Goal: Information Seeking & Learning: Learn about a topic

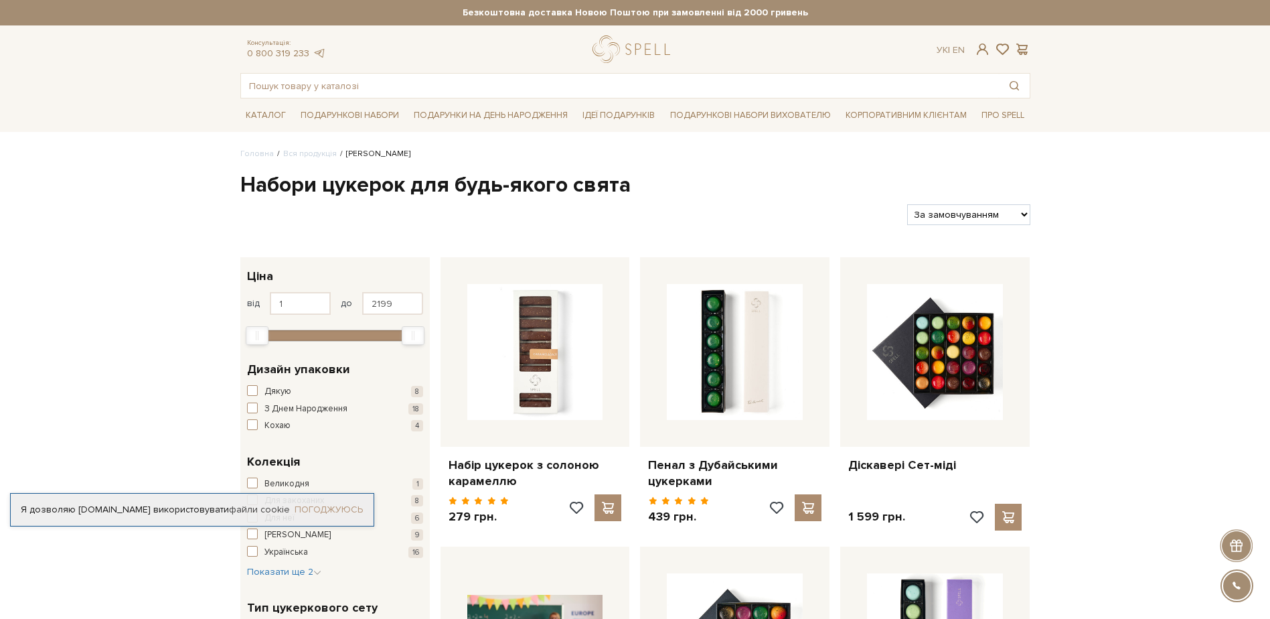
click at [321, 504] on link "Погоджуюсь" at bounding box center [329, 509] width 68 height 12
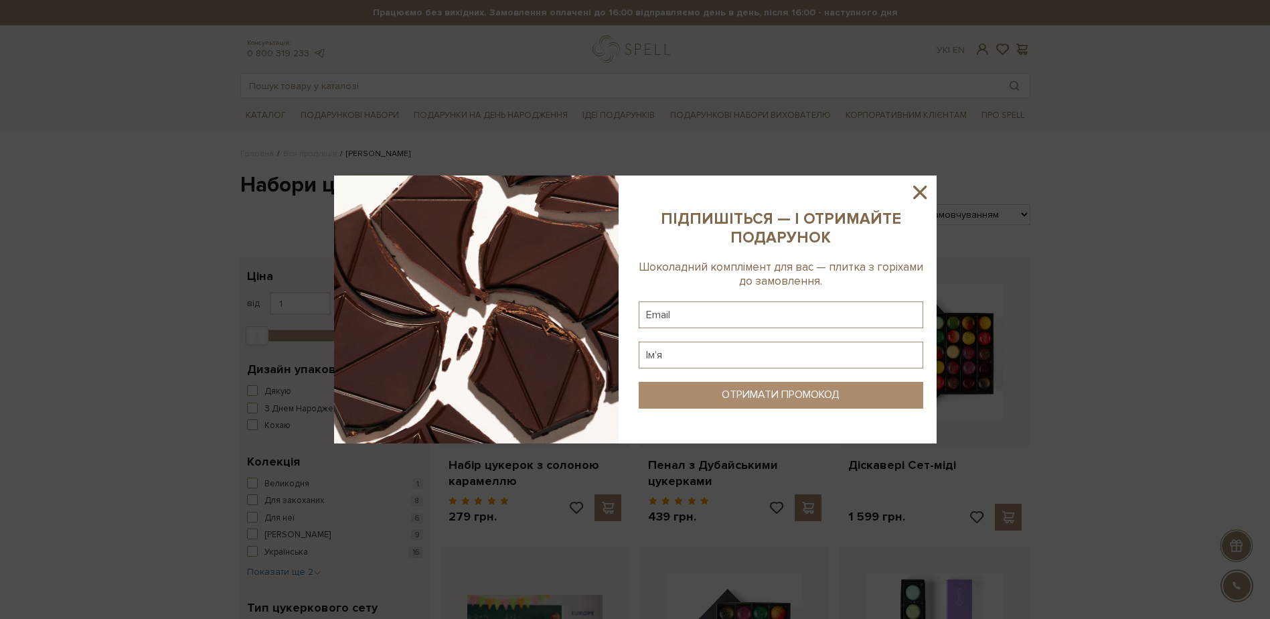
click at [915, 197] on icon at bounding box center [919, 191] width 13 height 13
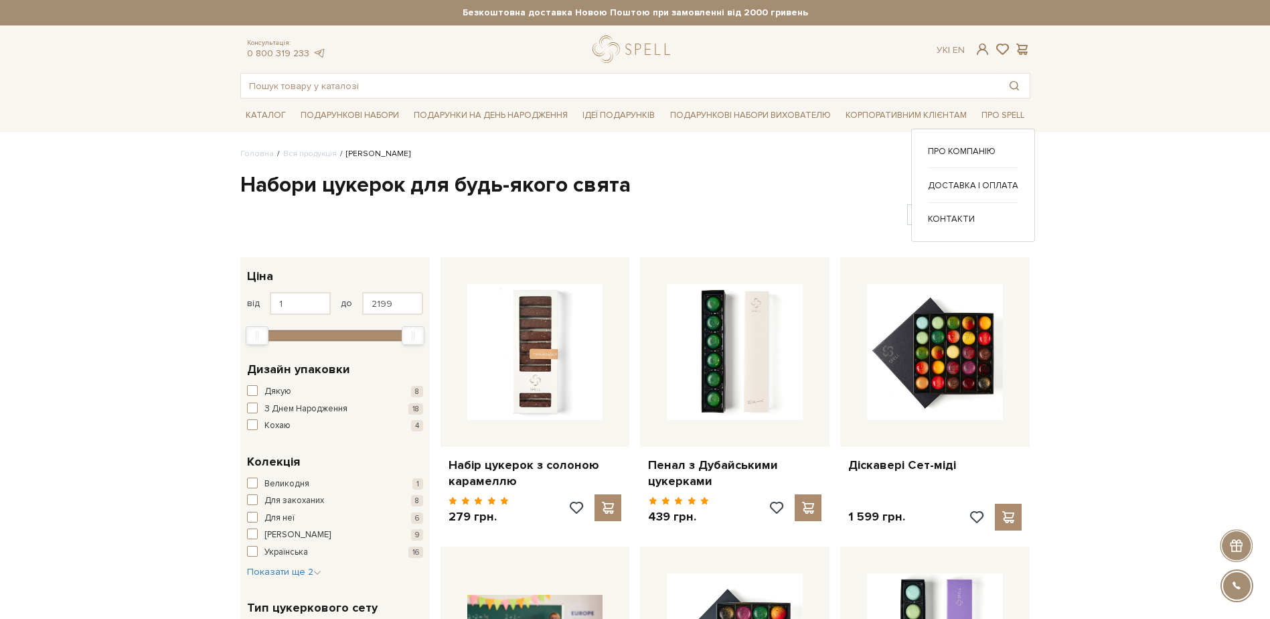
click at [980, 145] on div "Про компанію Доставка і оплата" at bounding box center [973, 185] width 124 height 113
click at [977, 155] on link "Про компанію" at bounding box center [973, 151] width 90 height 12
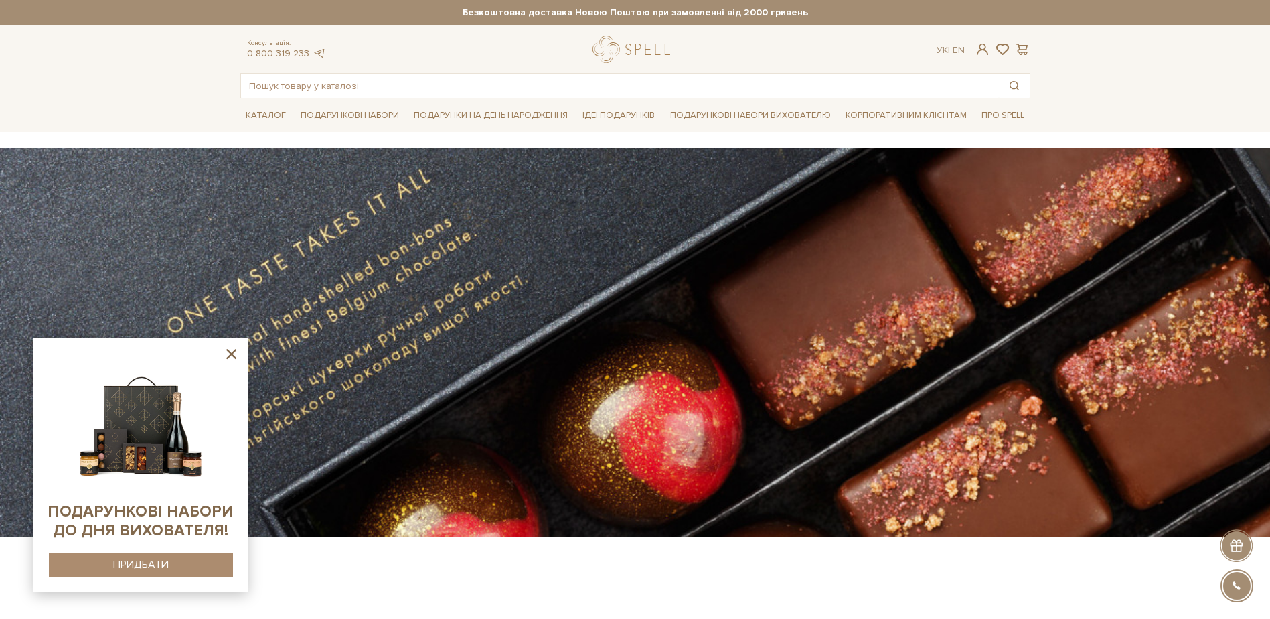
click at [228, 356] on icon at bounding box center [231, 353] width 17 height 17
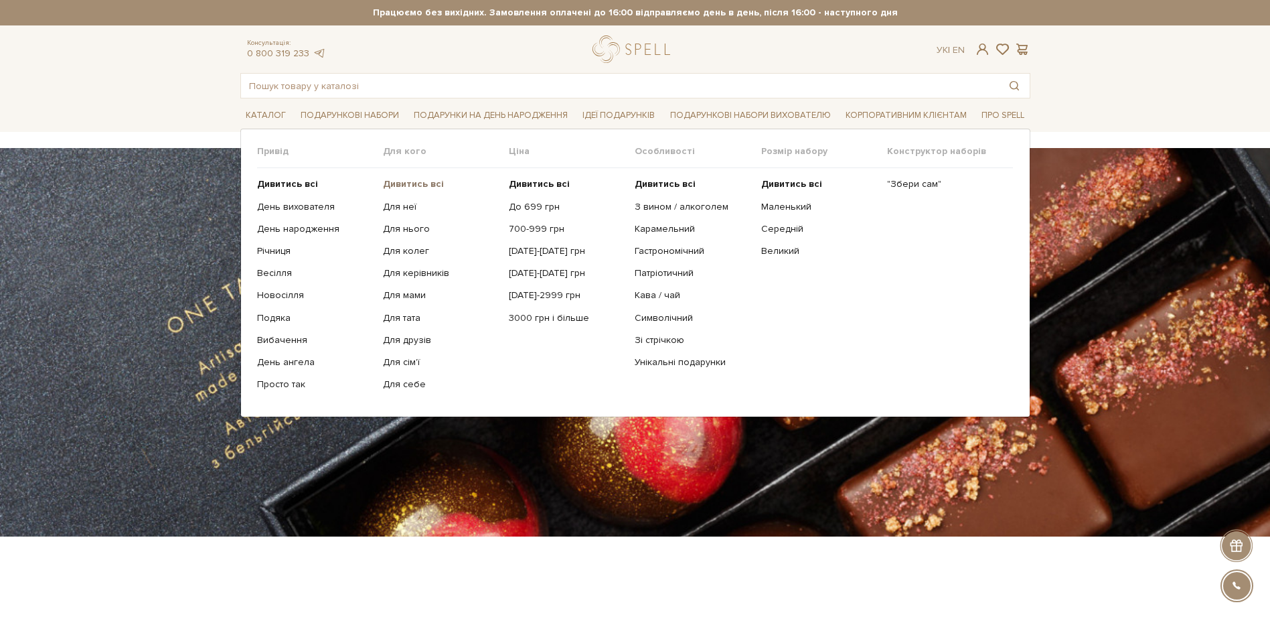
click at [400, 185] on b "Дивитись всі" at bounding box center [413, 183] width 61 height 11
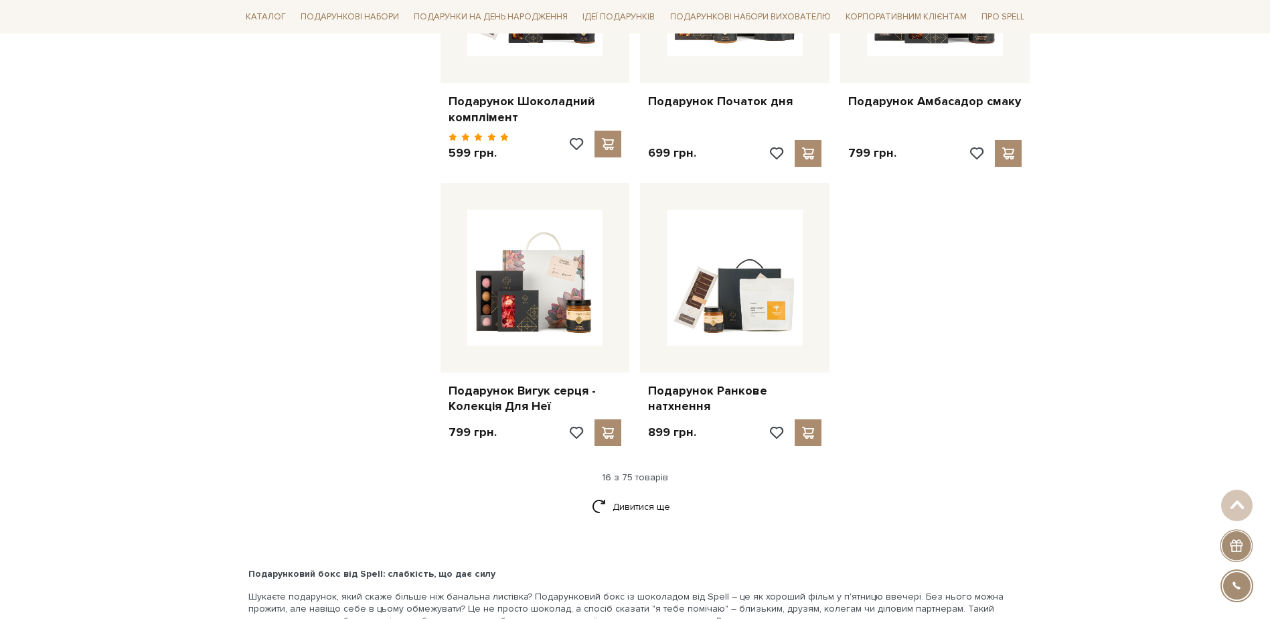
scroll to position [1607, 0]
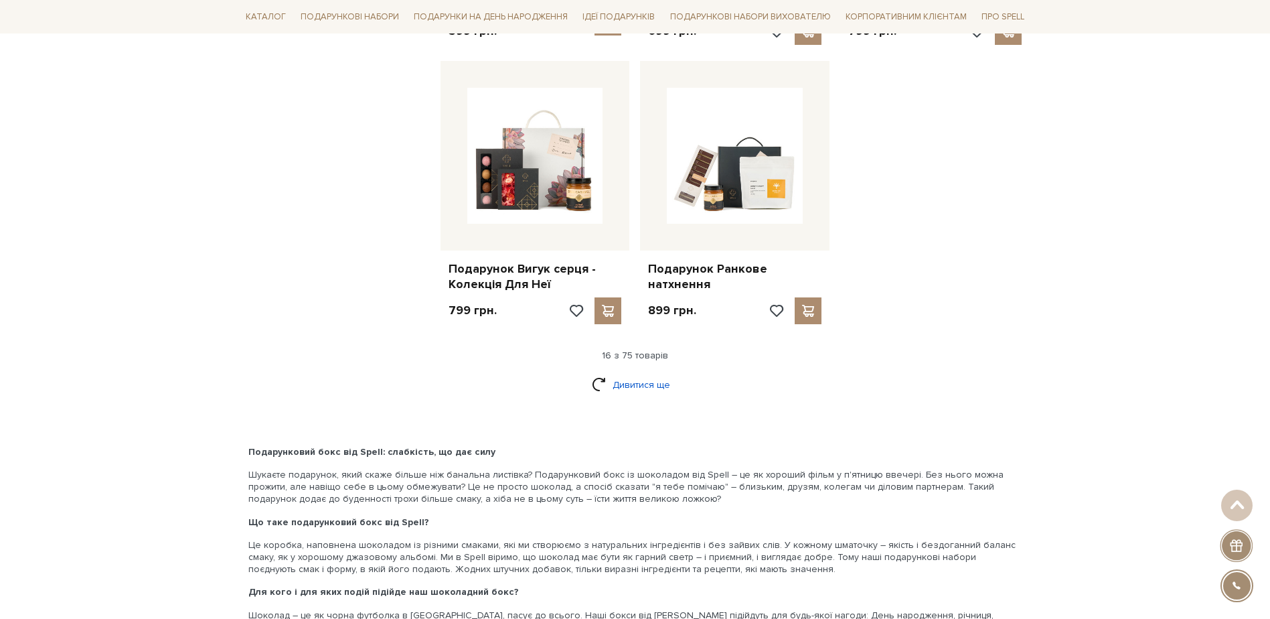
click at [653, 379] on link "Дивитися ще" at bounding box center [635, 384] width 87 height 23
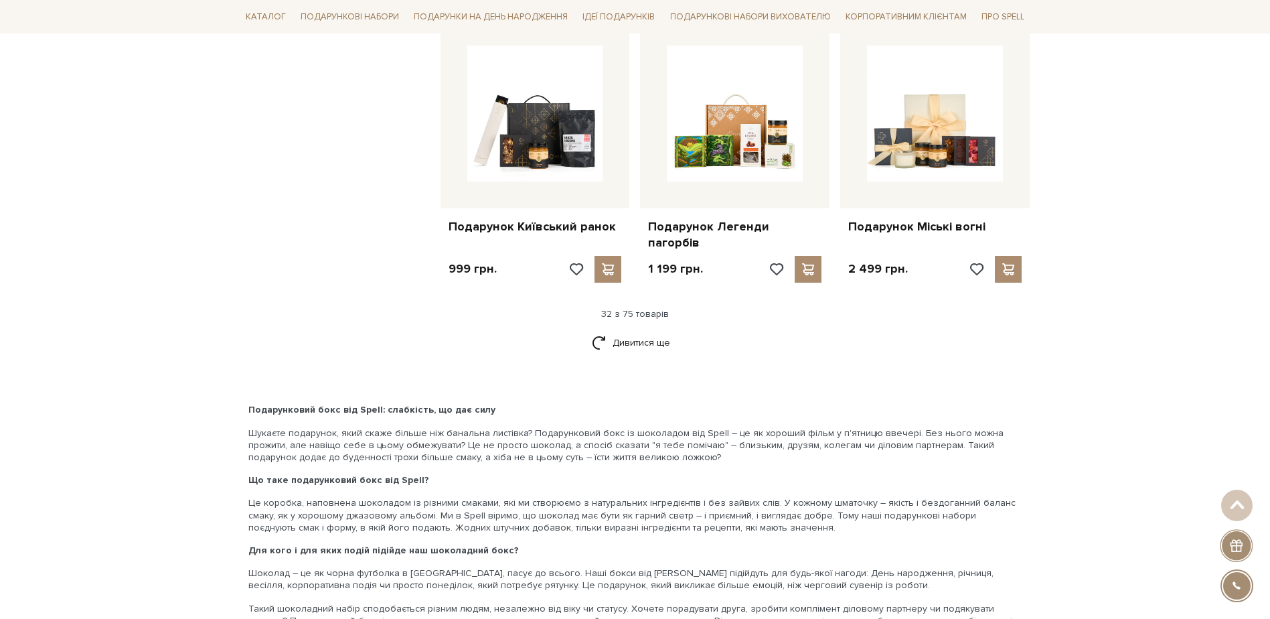
scroll to position [3080, 0]
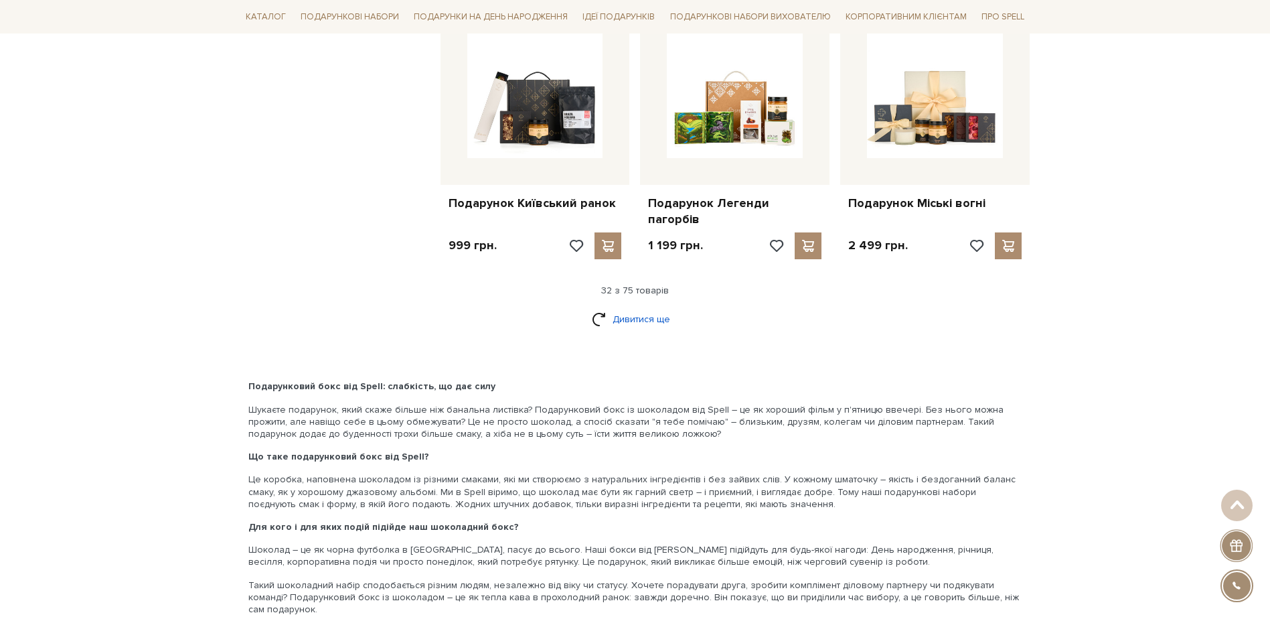
click at [621, 307] on link "Дивитися ще" at bounding box center [635, 318] width 87 height 23
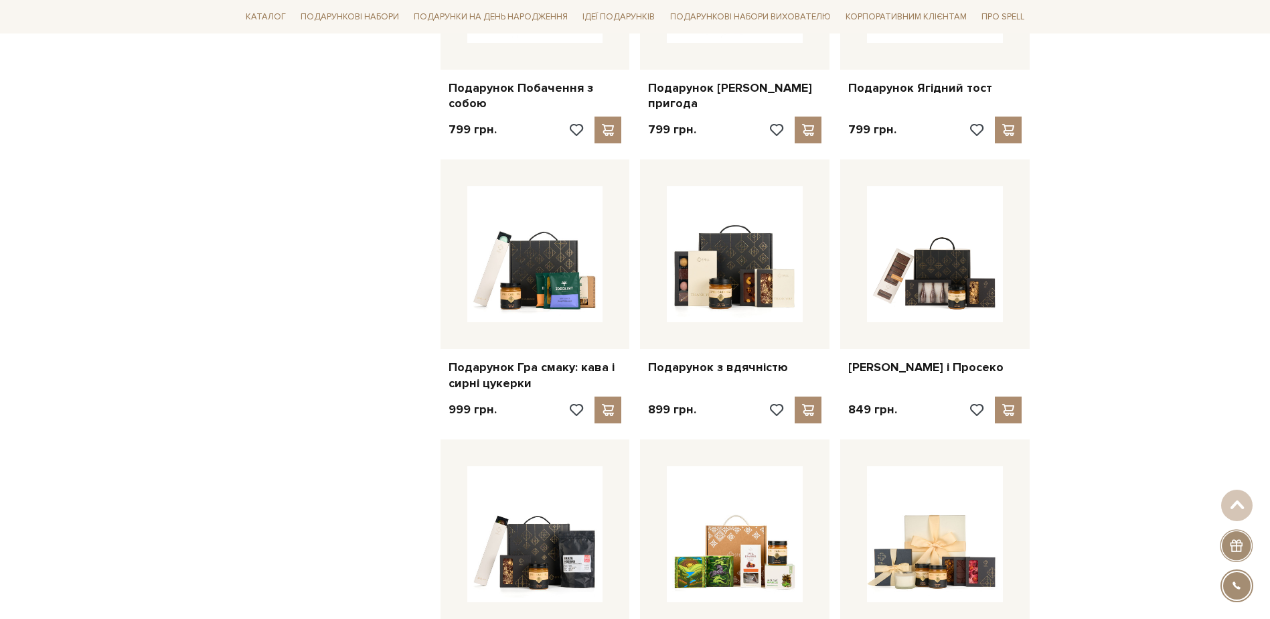
scroll to position [2611, 0]
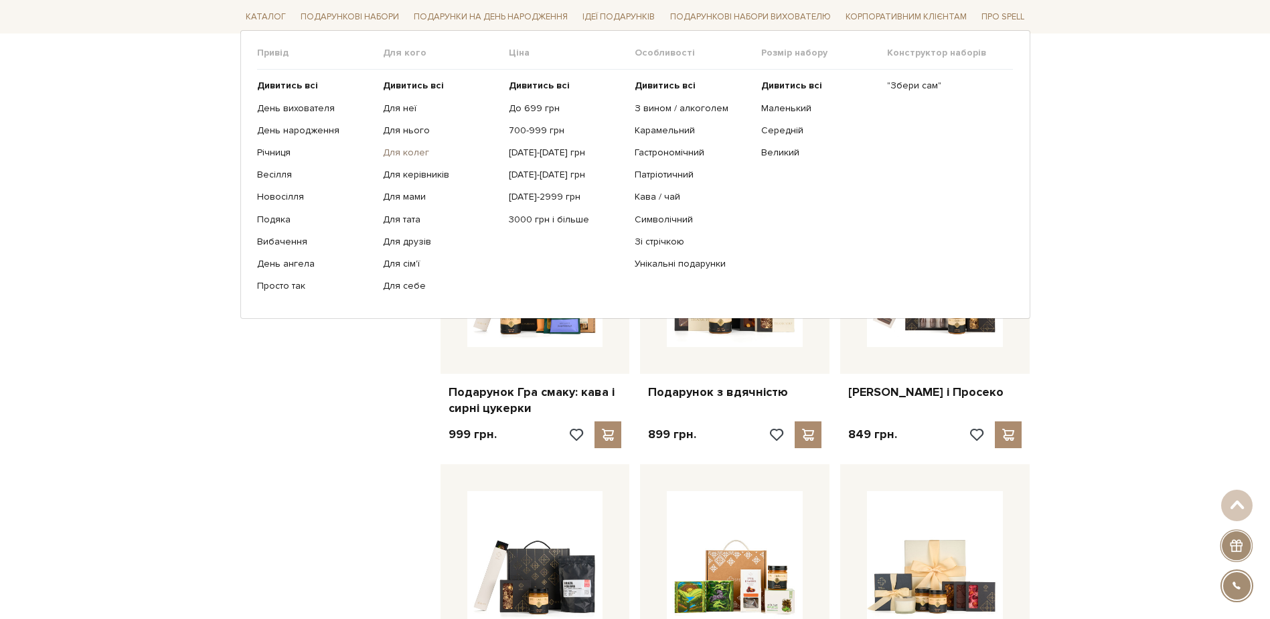
click at [406, 151] on link "Для колег" at bounding box center [441, 153] width 116 height 12
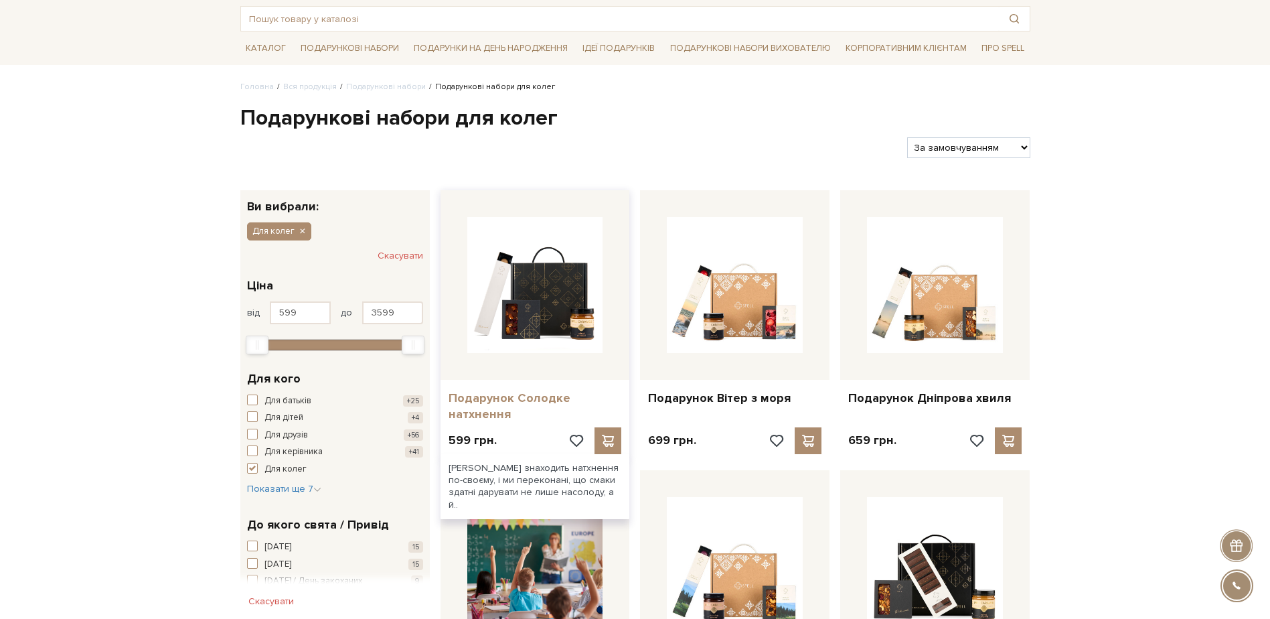
click at [501, 400] on link "Подарунок Солодке натхнення" at bounding box center [535, 405] width 173 height 31
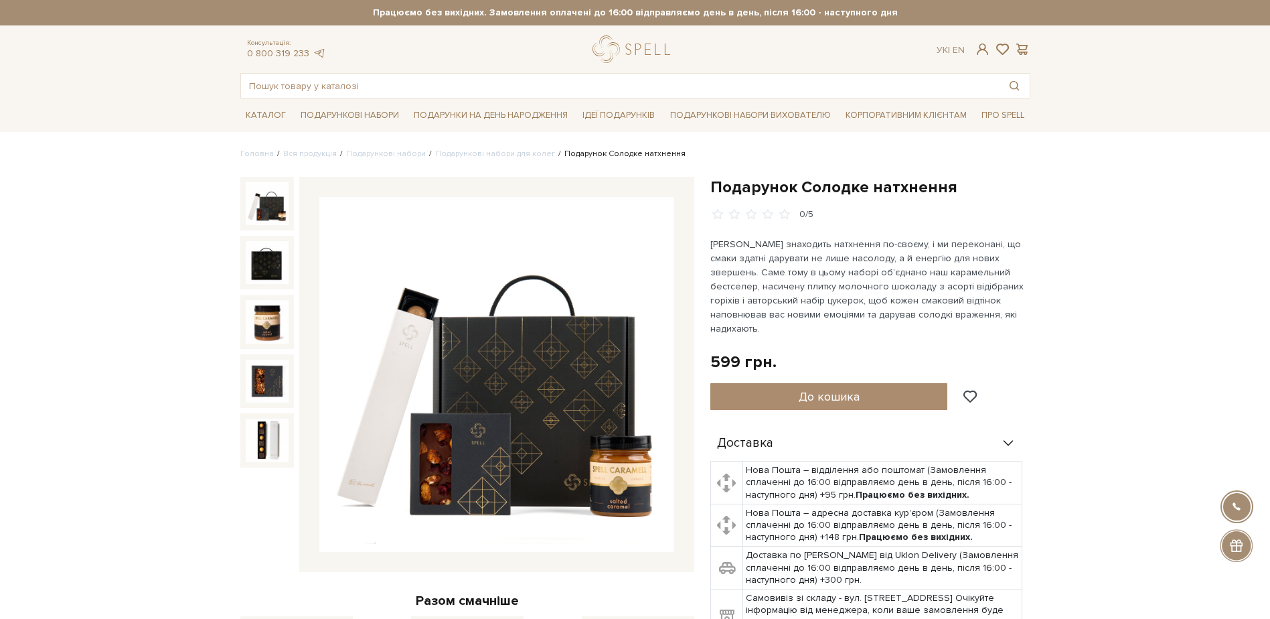
click at [472, 459] on img at bounding box center [496, 374] width 355 height 355
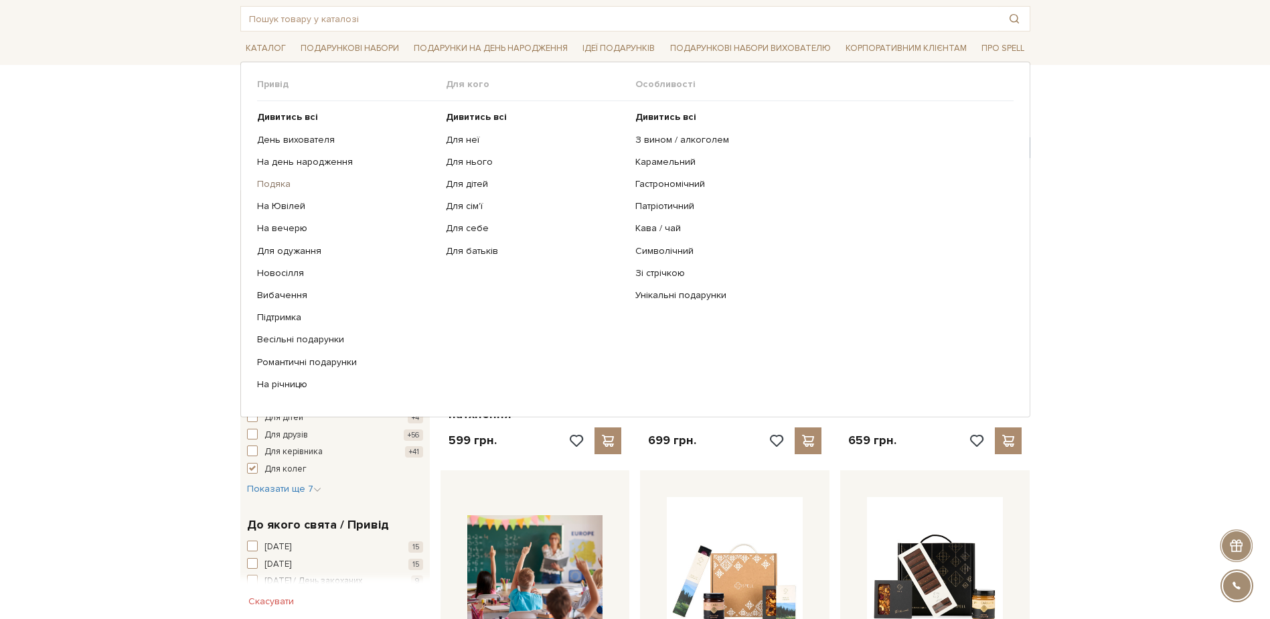
click at [272, 188] on link "Подяка" at bounding box center [346, 184] width 179 height 12
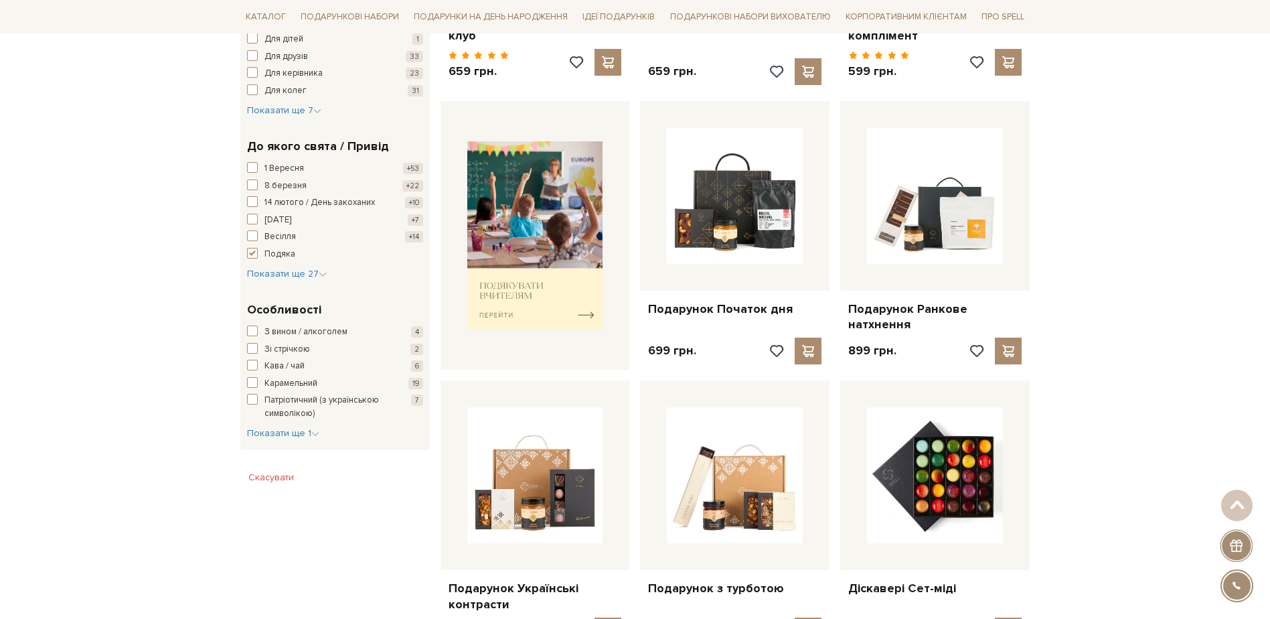
scroll to position [469, 0]
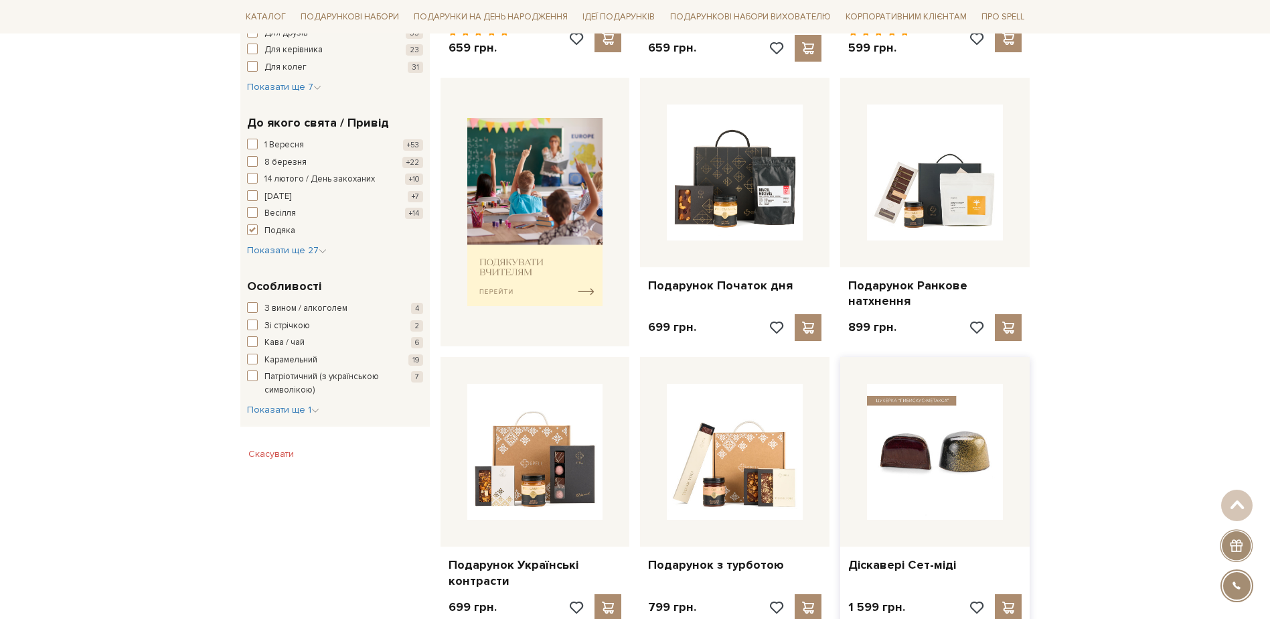
click at [949, 445] on img at bounding box center [935, 452] width 136 height 136
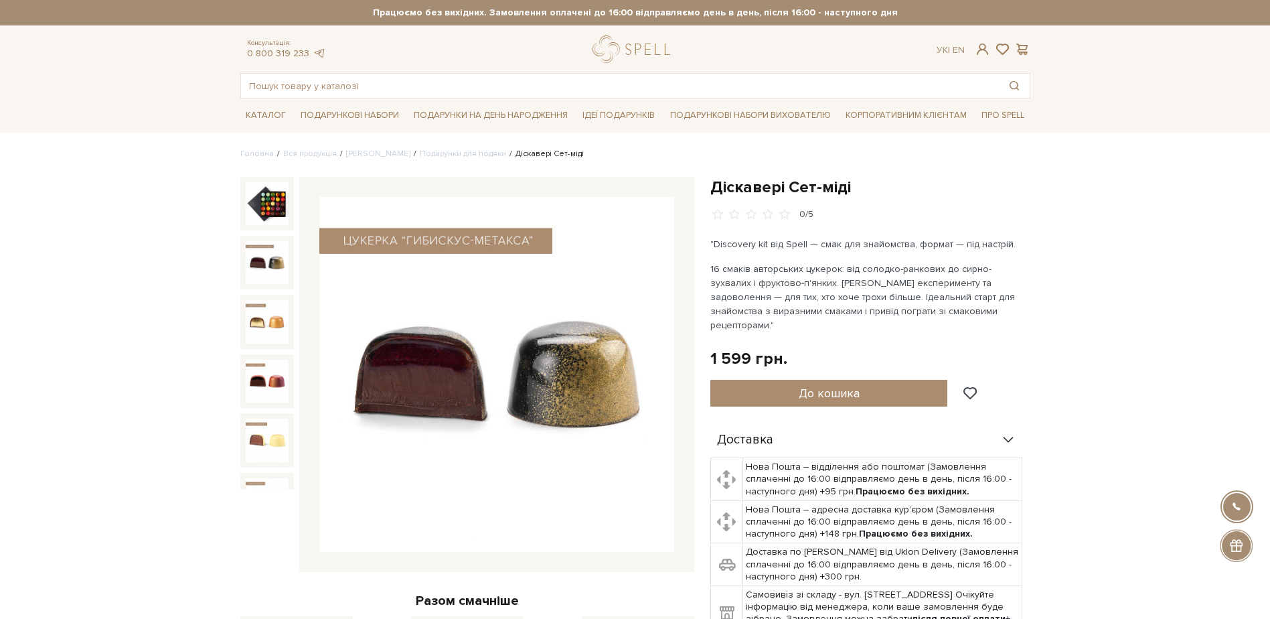
click at [255, 268] on img at bounding box center [267, 262] width 43 height 43
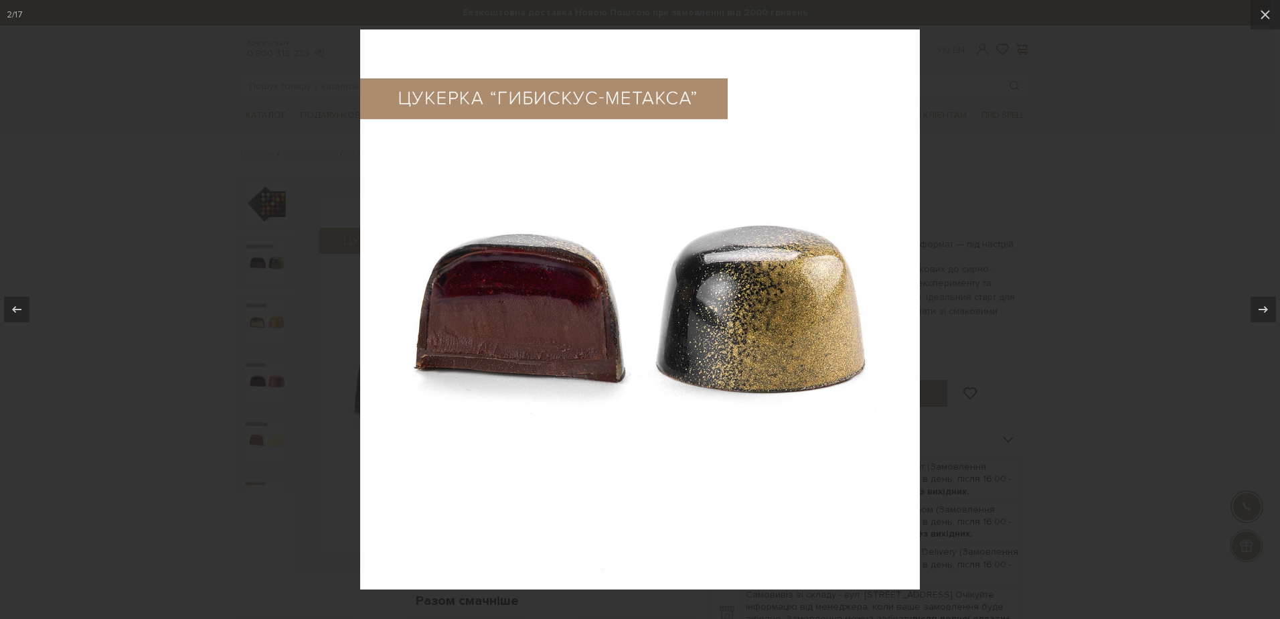
click at [814, 263] on img at bounding box center [640, 309] width 560 height 560
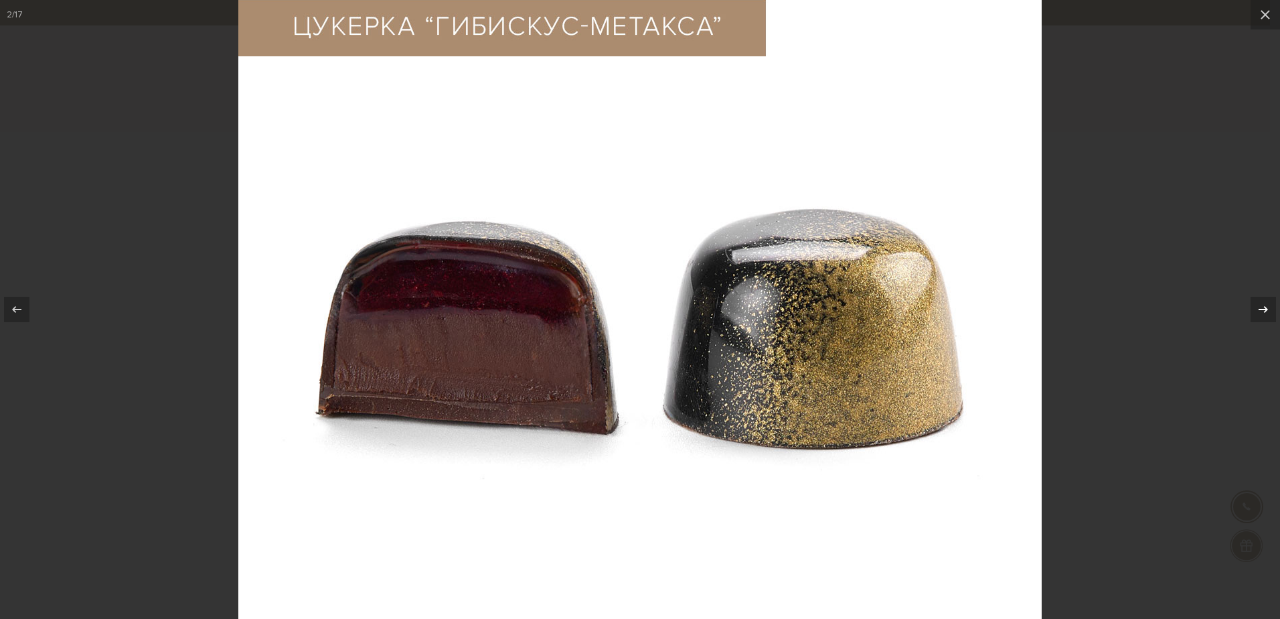
click at [1263, 311] on icon at bounding box center [1263, 309] width 16 height 16
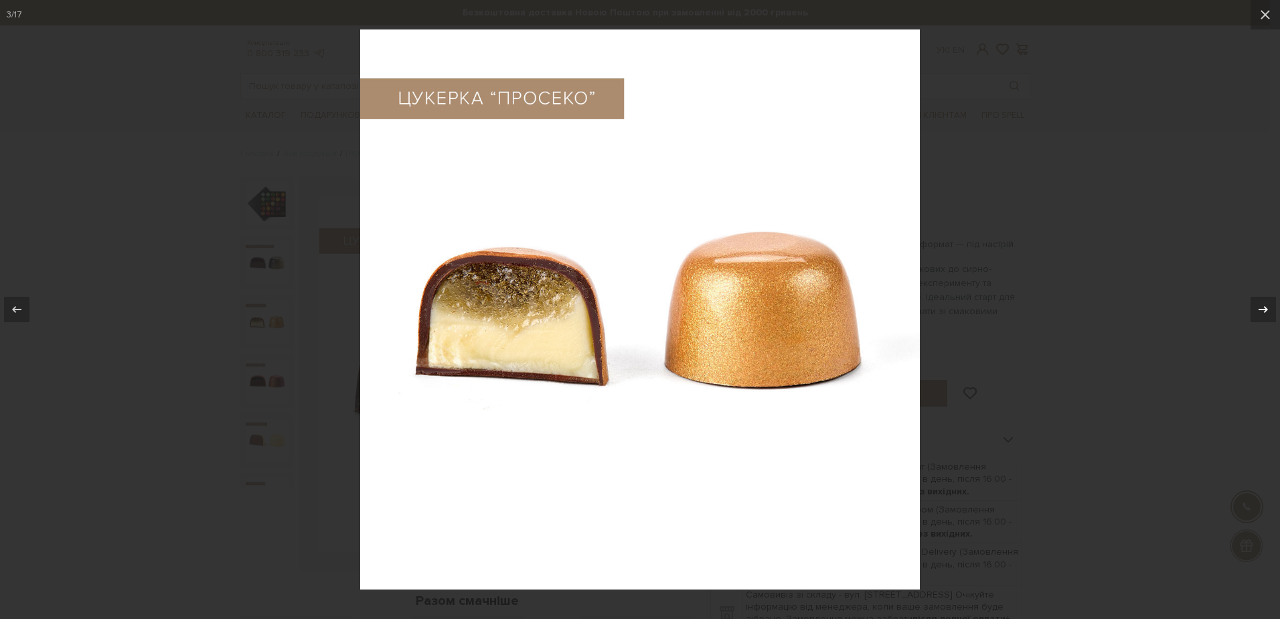
click at [1263, 311] on icon at bounding box center [1263, 309] width 16 height 16
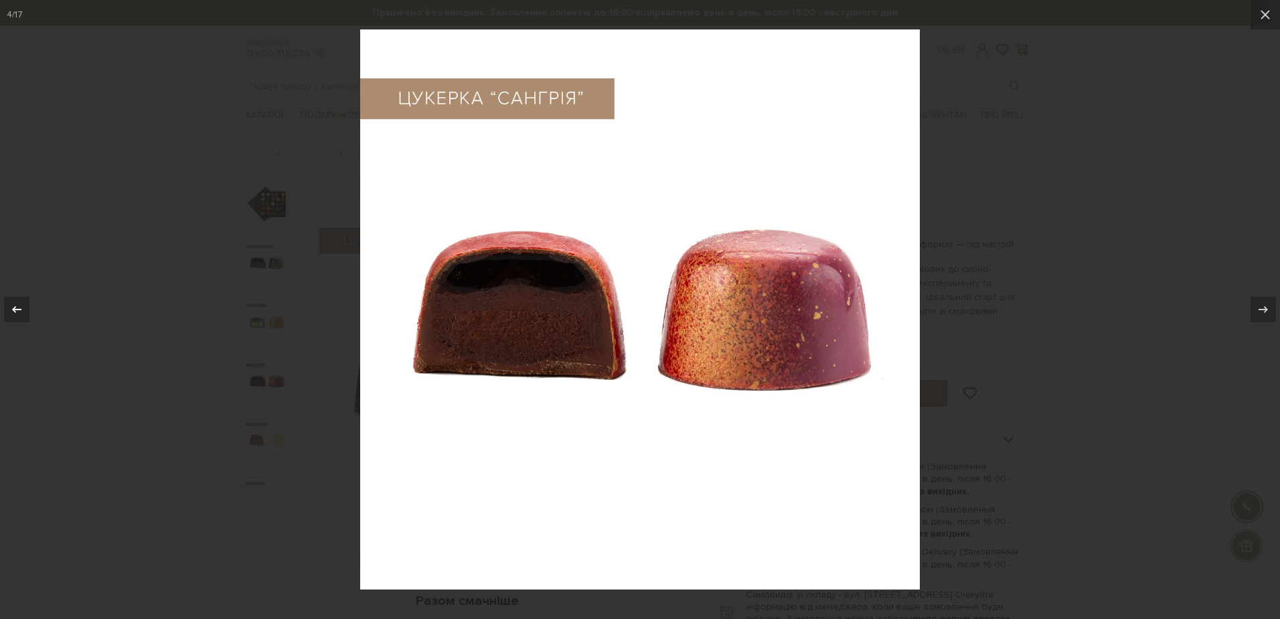
click at [15, 308] on icon at bounding box center [17, 309] width 16 height 16
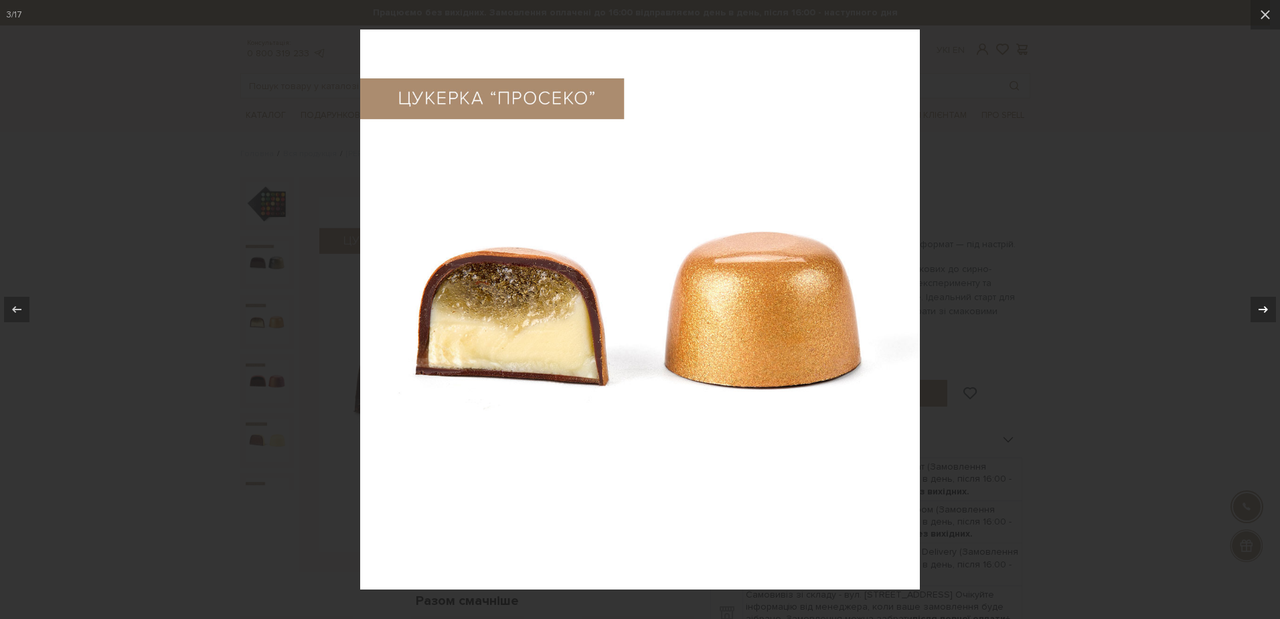
click at [1269, 309] on icon at bounding box center [1263, 309] width 16 height 16
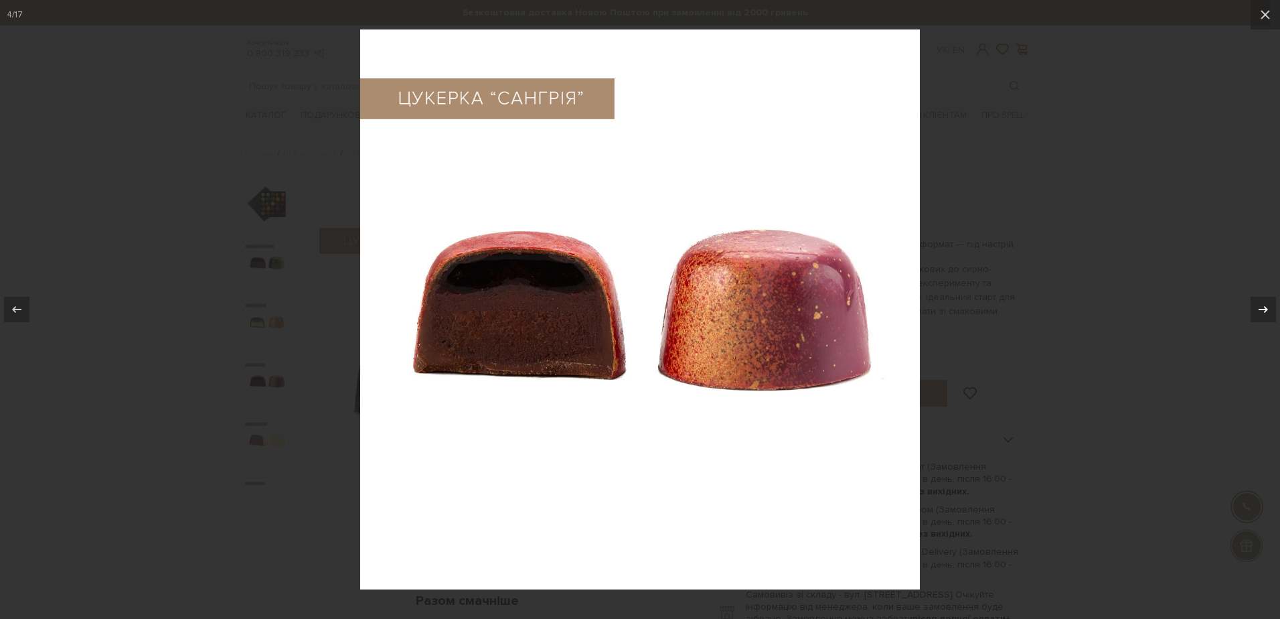
click at [1268, 310] on div "4 / 17" at bounding box center [640, 309] width 1280 height 619
click at [1265, 318] on div at bounding box center [1263, 309] width 25 height 25
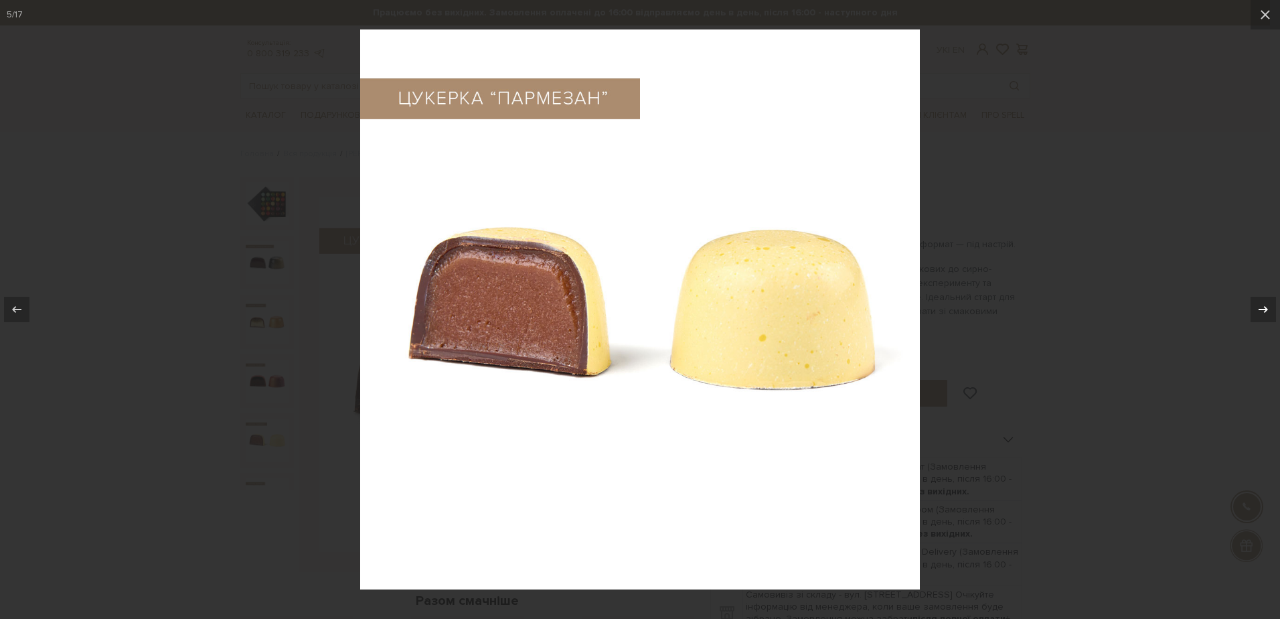
click at [1265, 318] on div at bounding box center [1263, 309] width 25 height 25
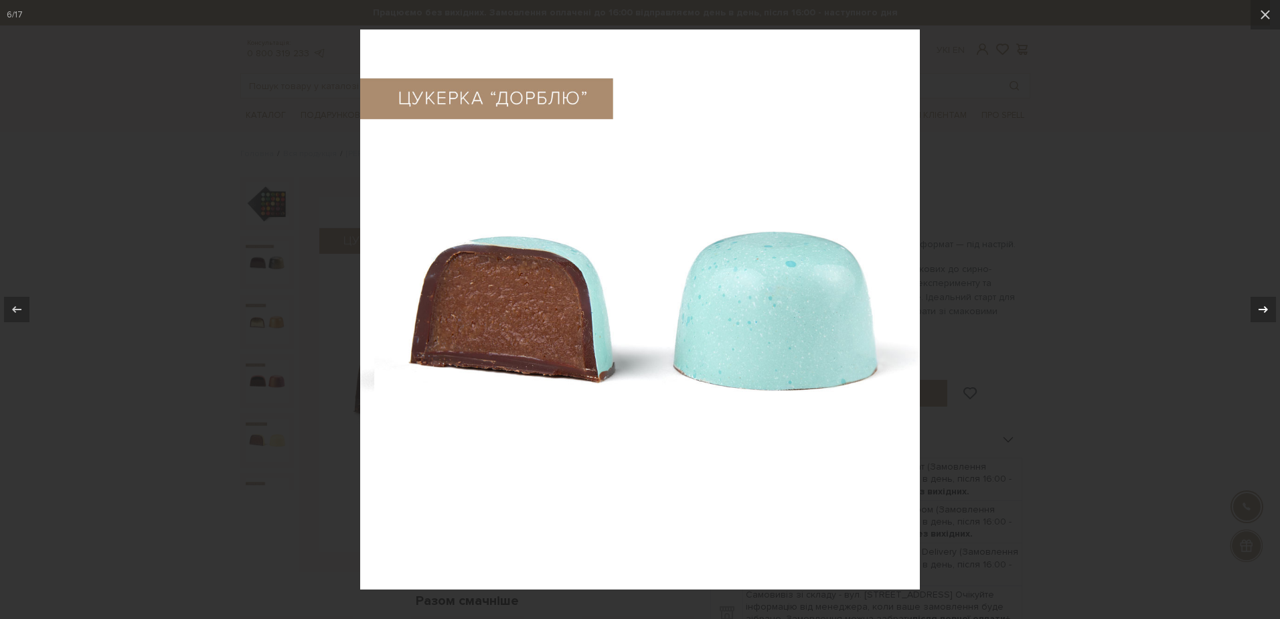
click at [1265, 318] on div at bounding box center [1263, 309] width 25 height 25
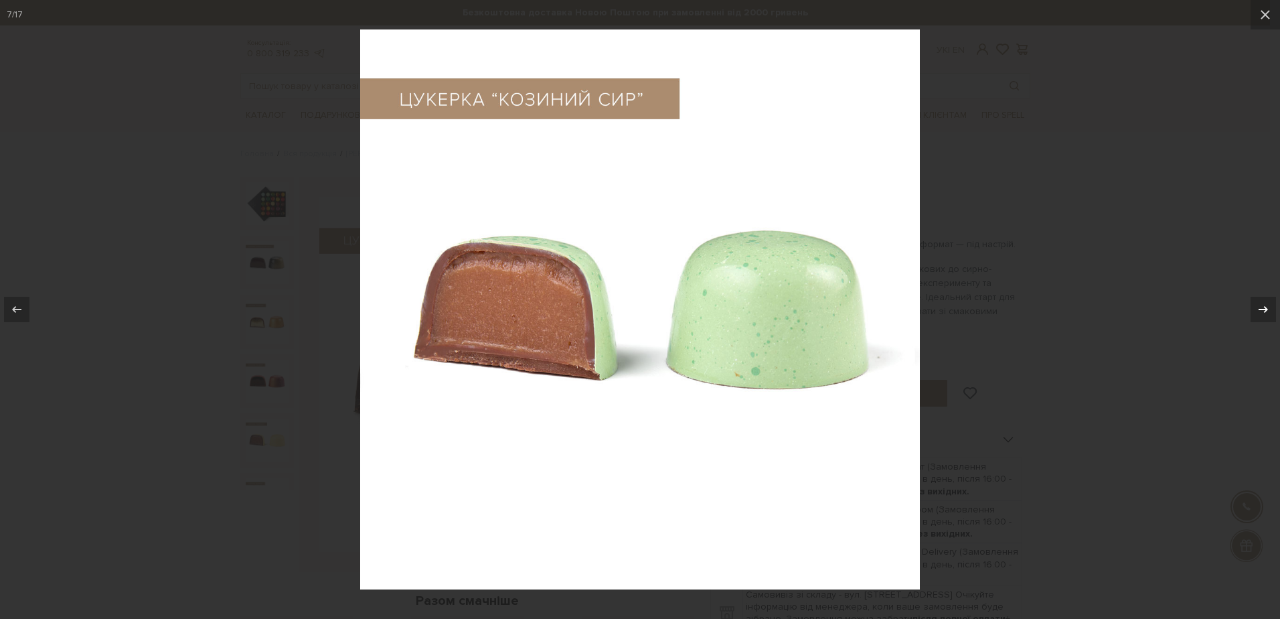
click at [1265, 318] on div at bounding box center [1263, 309] width 25 height 25
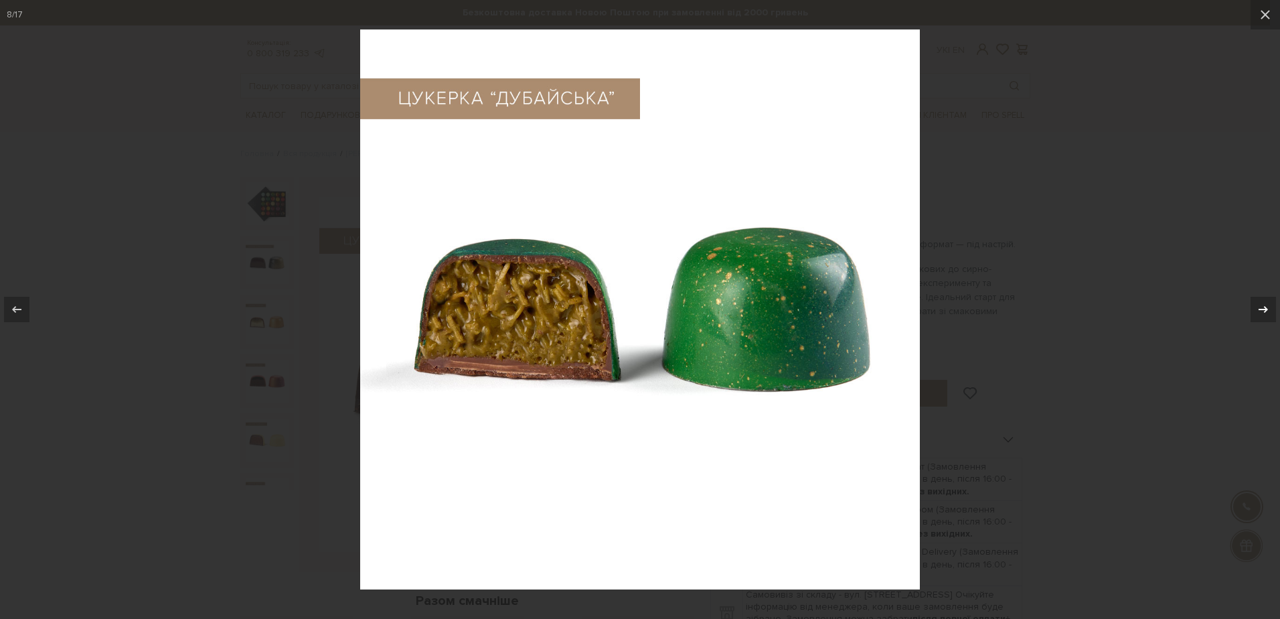
click at [1265, 318] on div at bounding box center [1263, 309] width 25 height 25
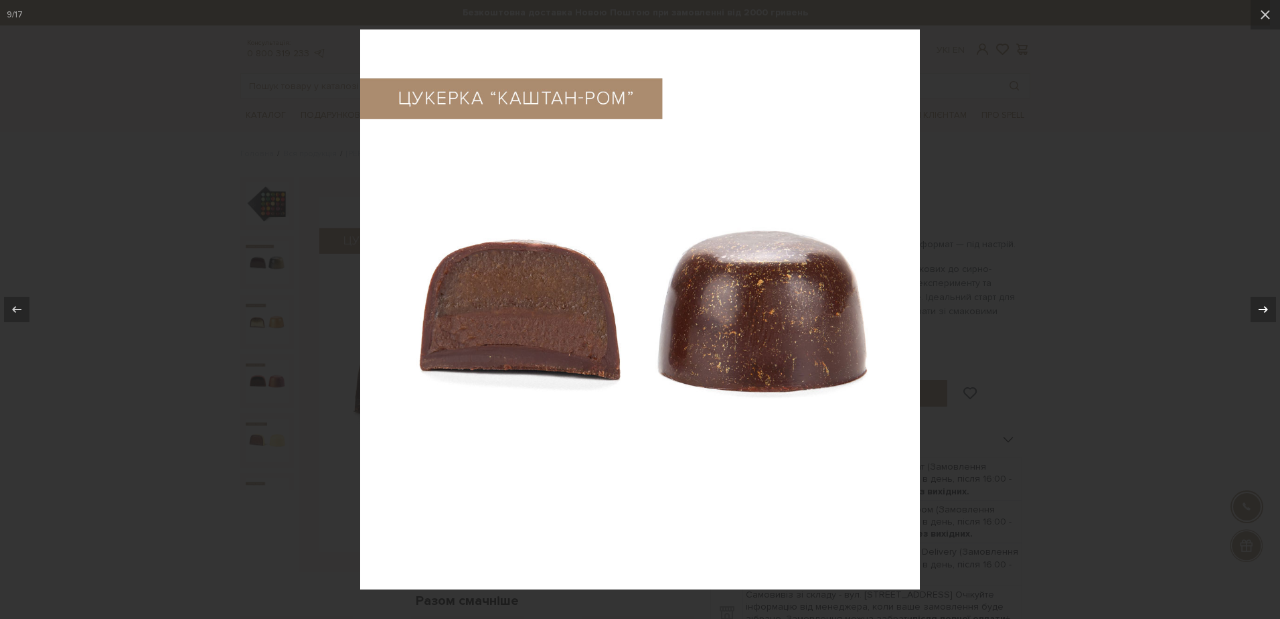
click at [1265, 318] on div at bounding box center [1263, 309] width 25 height 25
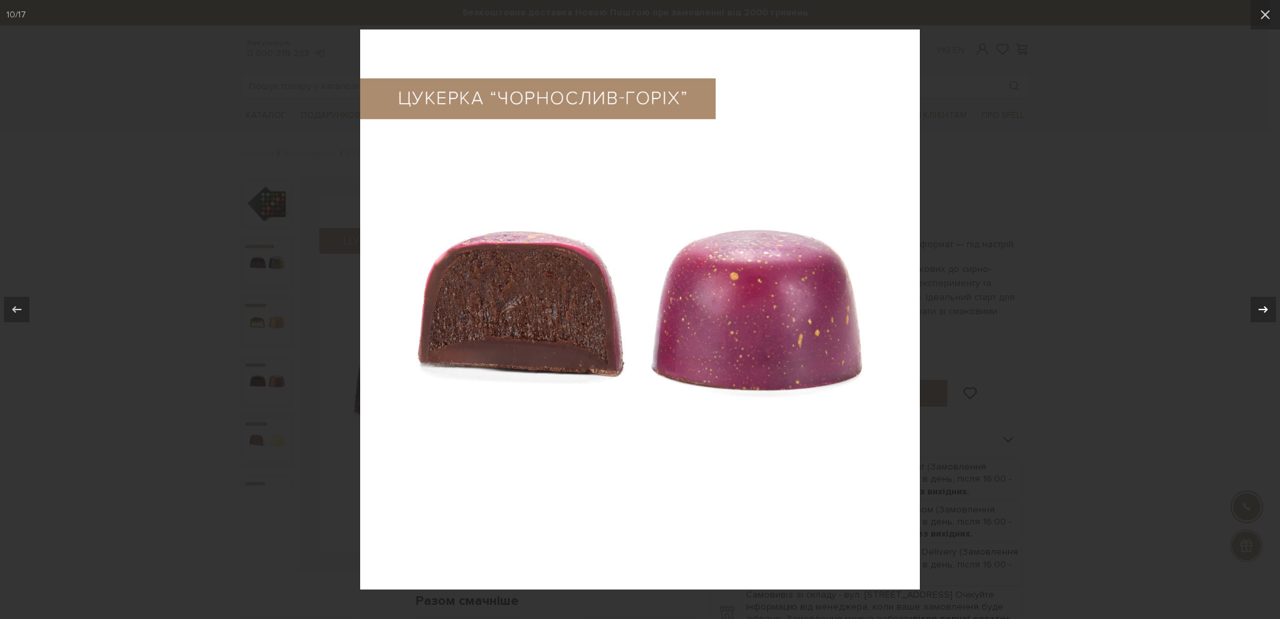
click at [1265, 318] on div at bounding box center [1263, 309] width 25 height 25
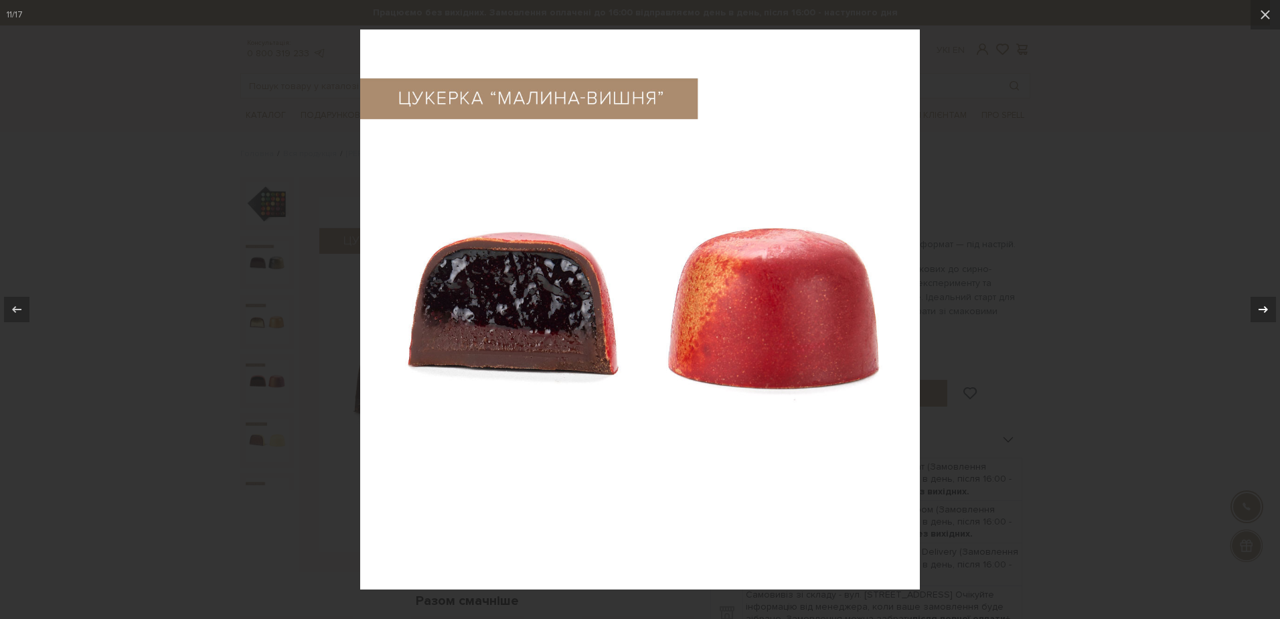
click at [1265, 318] on div "11 / 17" at bounding box center [640, 309] width 1280 height 619
click at [1265, 318] on div at bounding box center [1263, 309] width 25 height 25
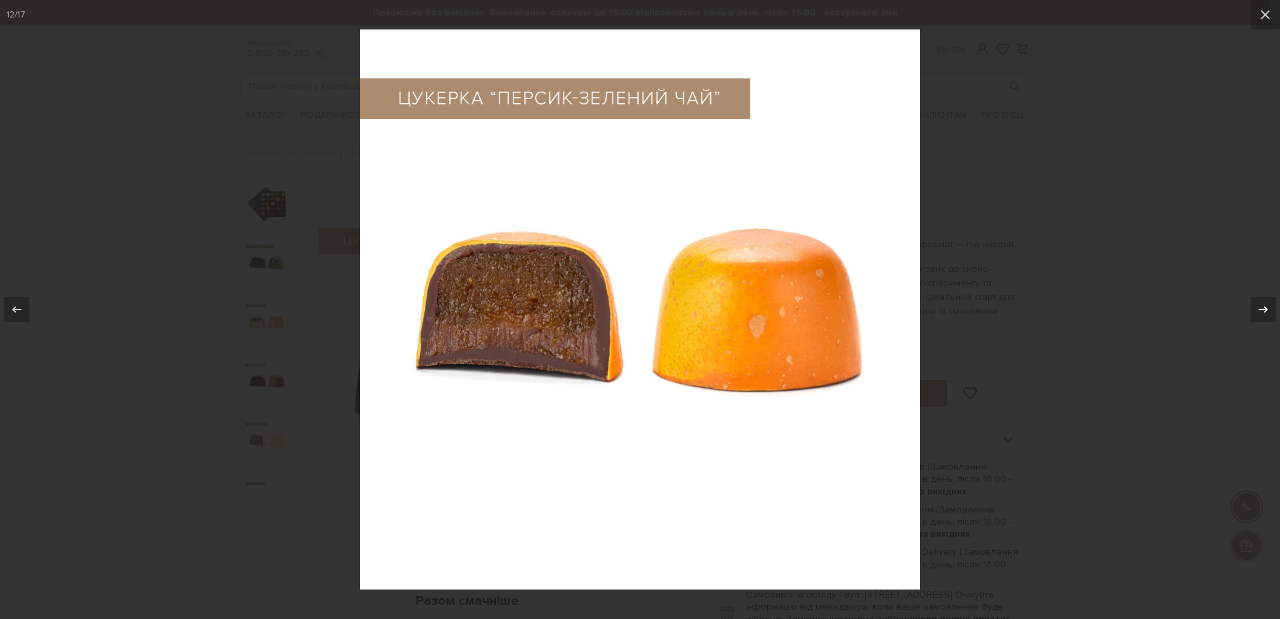
click at [1265, 318] on div at bounding box center [1263, 309] width 25 height 25
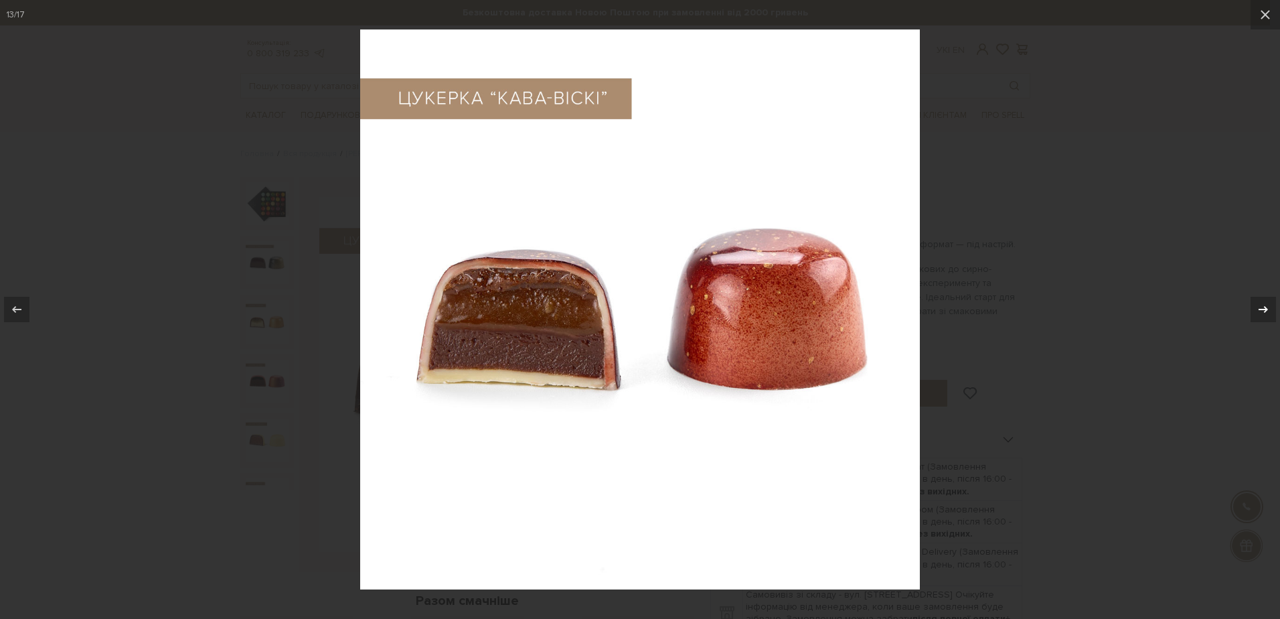
click at [1265, 318] on div at bounding box center [1263, 309] width 25 height 25
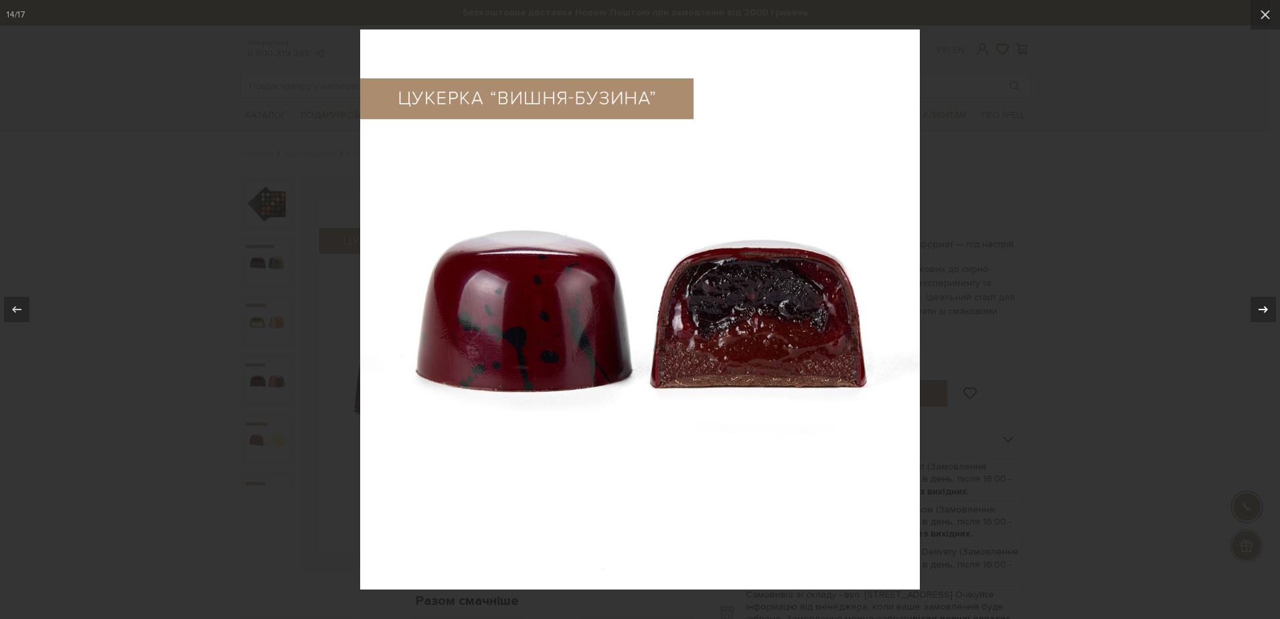
click at [1265, 318] on div at bounding box center [1263, 309] width 25 height 25
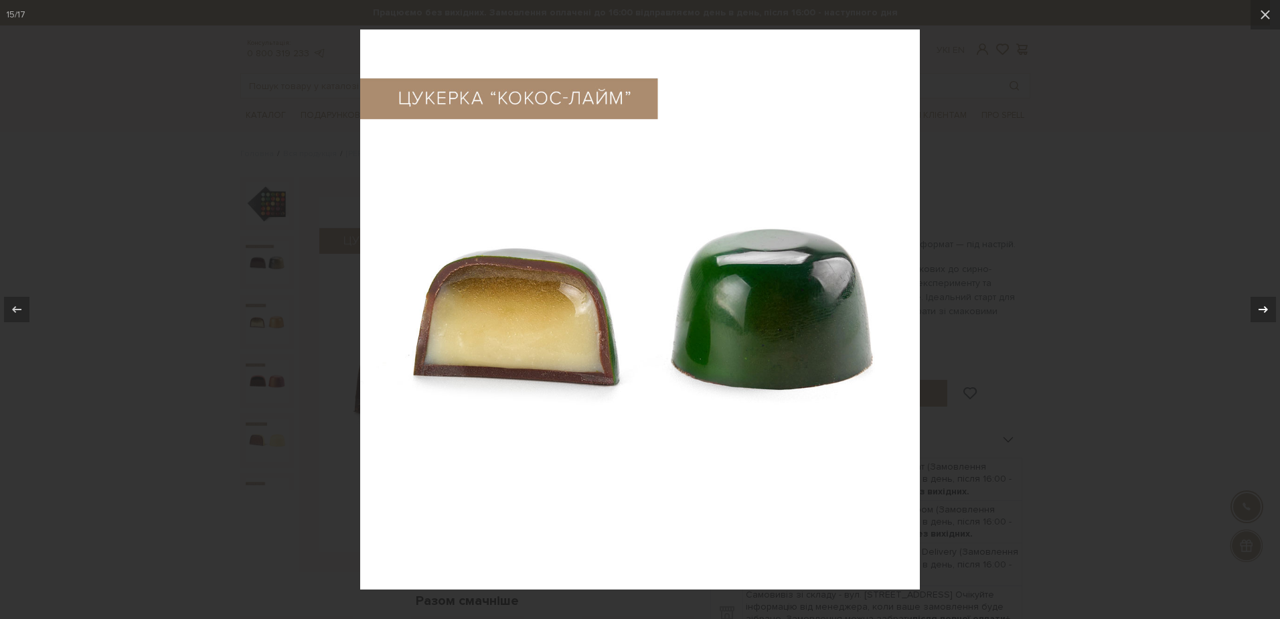
click at [1265, 318] on div "15 / 17" at bounding box center [640, 309] width 1280 height 619
click at [1261, 15] on icon at bounding box center [1265, 15] width 16 height 16
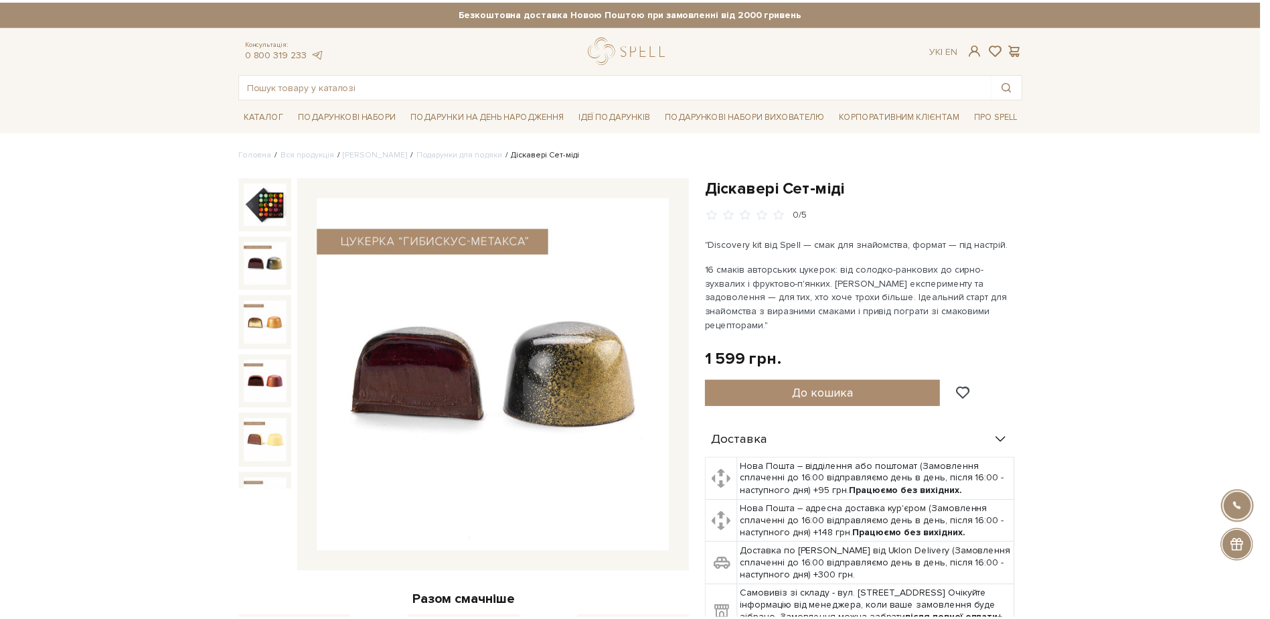
scroll to position [655, 0]
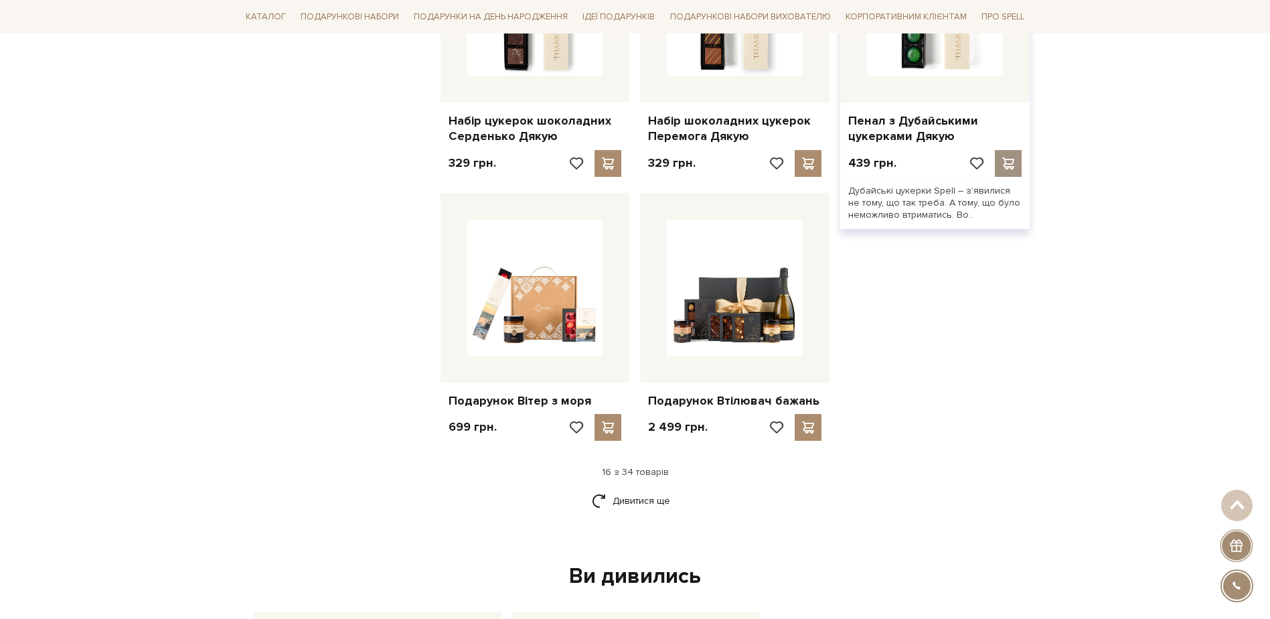
scroll to position [1473, 0]
click at [645, 507] on link "Дивитися ще" at bounding box center [635, 499] width 87 height 23
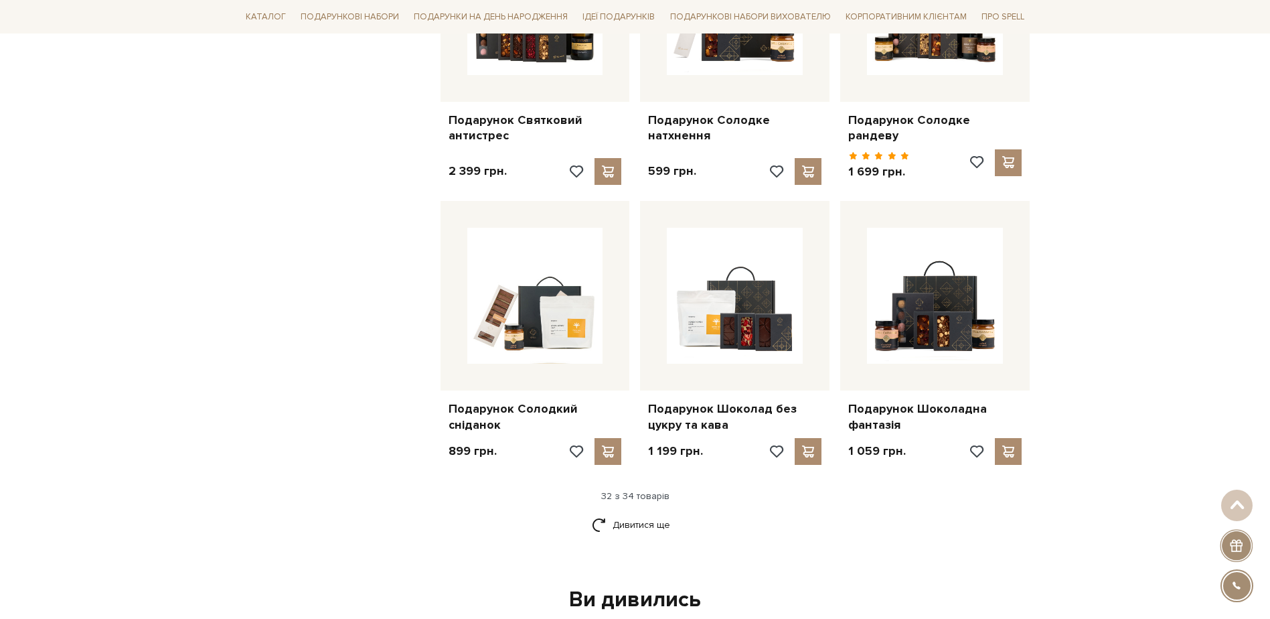
scroll to position [2879, 0]
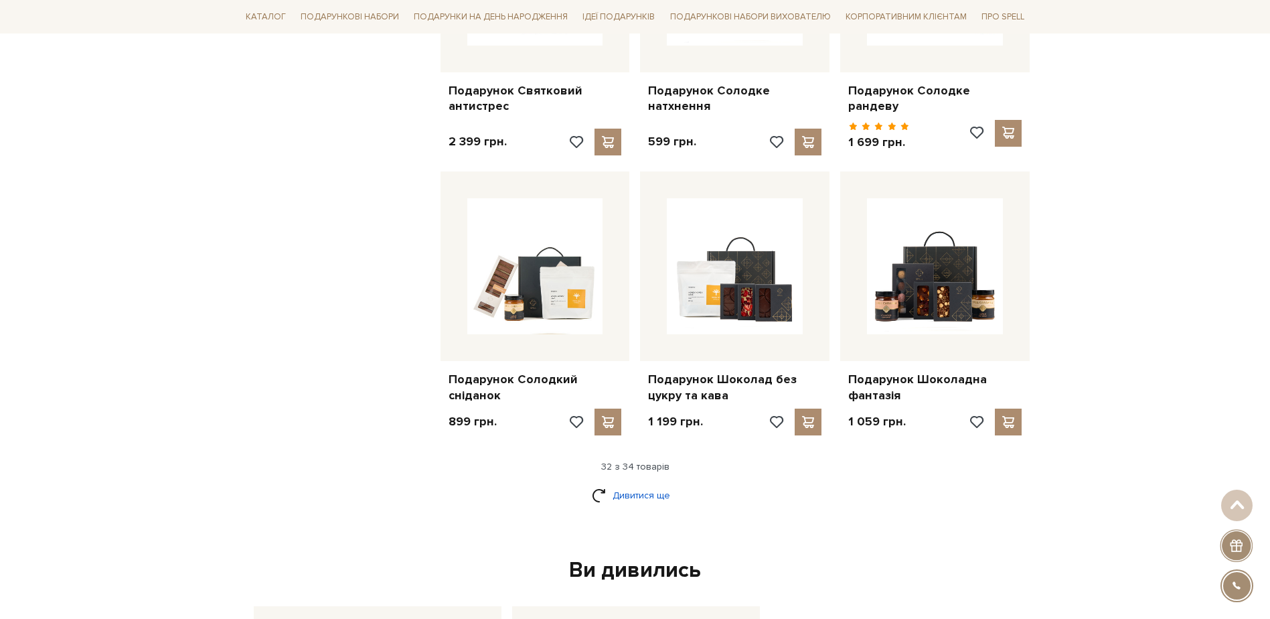
click at [637, 488] on link "Дивитися ще" at bounding box center [635, 494] width 87 height 23
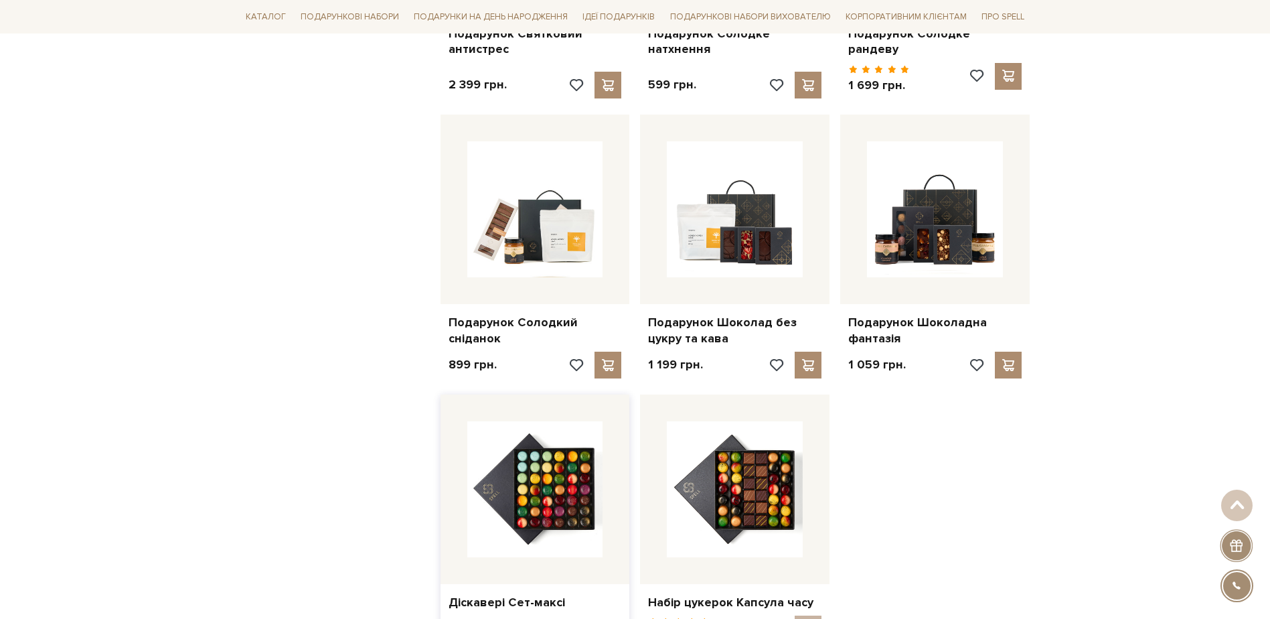
scroll to position [3013, 0]
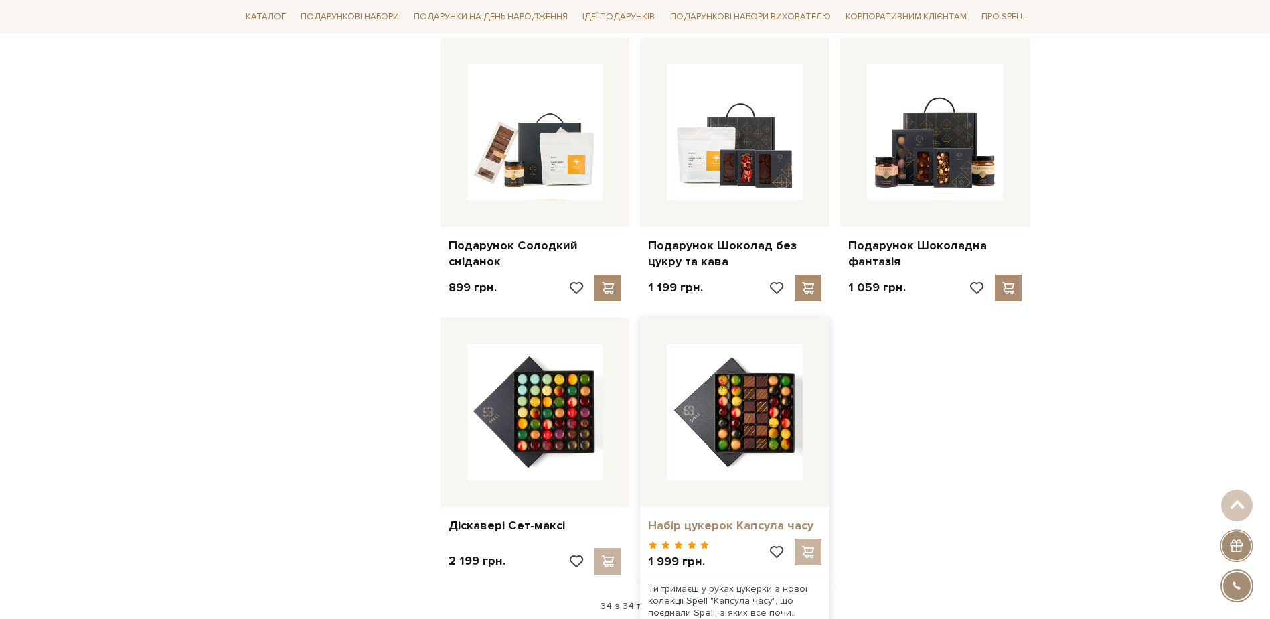
click at [727, 518] on link "Набір цукерок Капсула часу" at bounding box center [734, 525] width 173 height 15
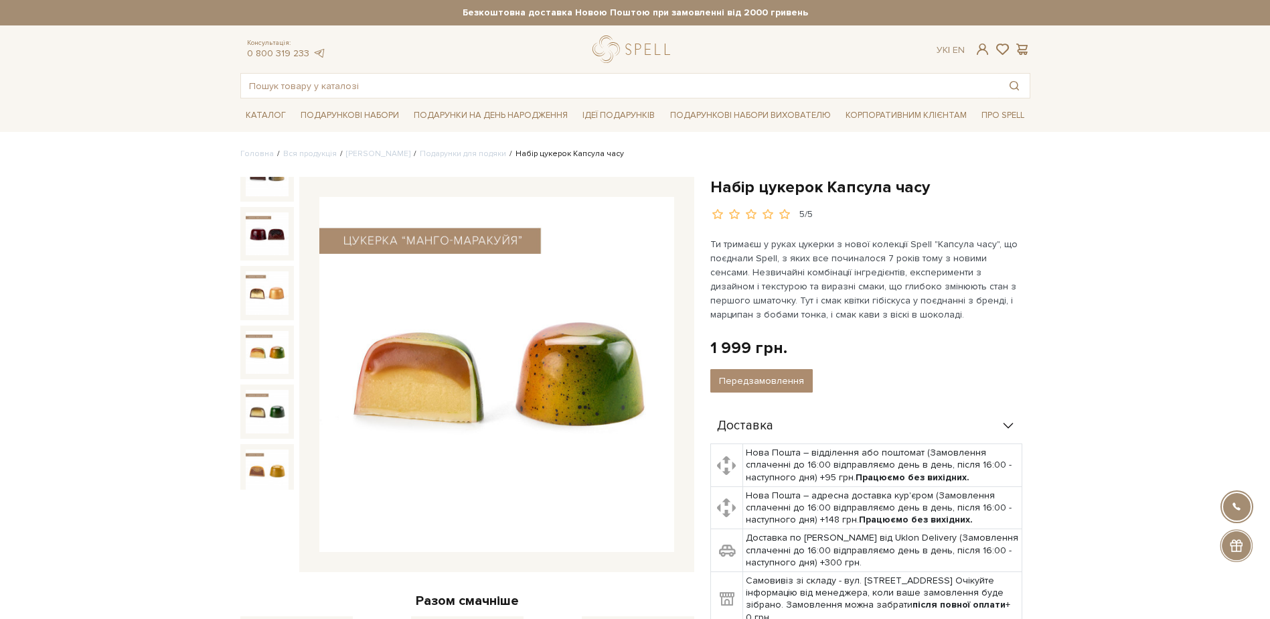
scroll to position [370, 0]
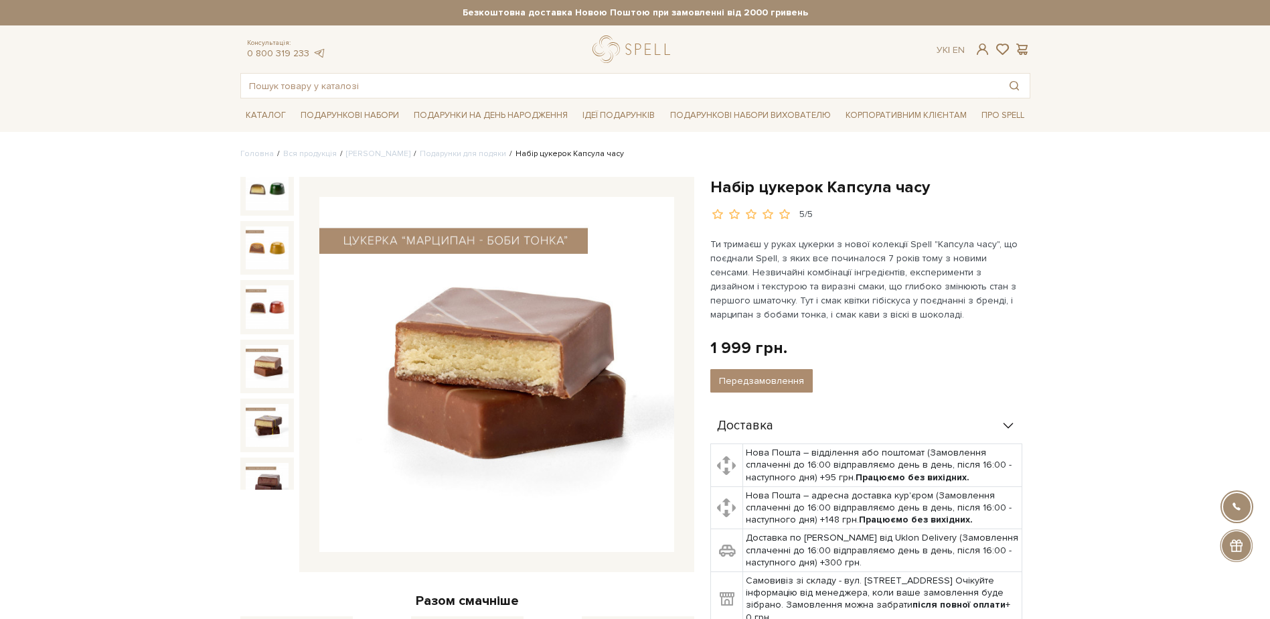
click at [279, 345] on img at bounding box center [267, 366] width 43 height 43
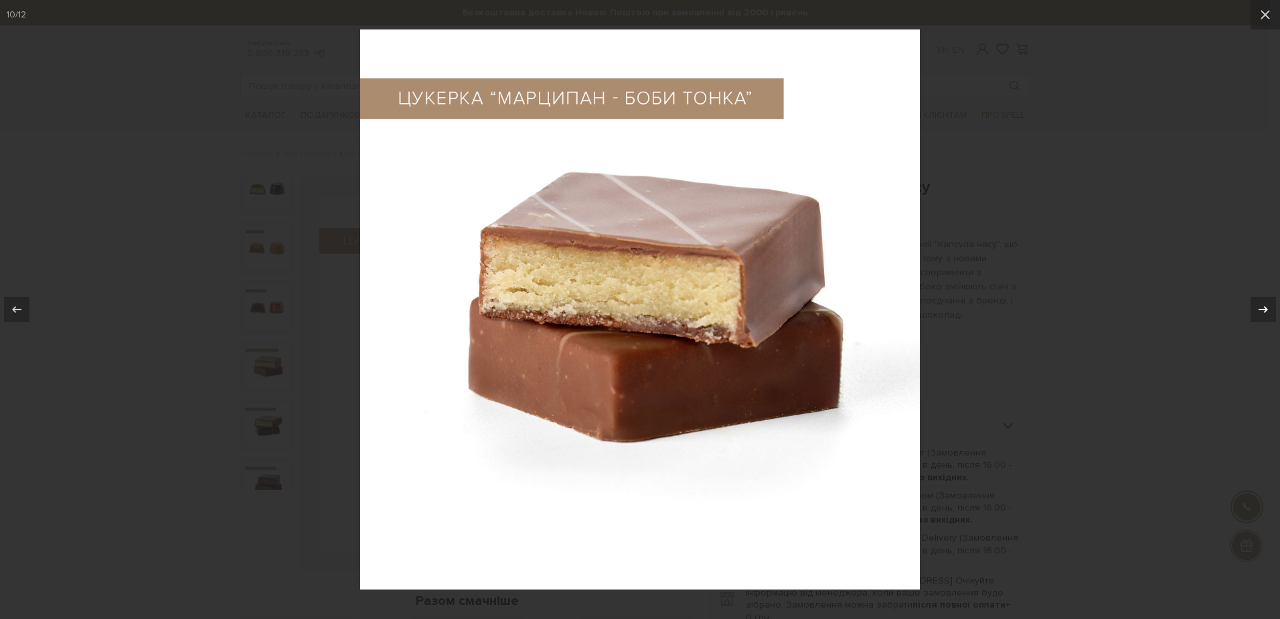
click at [1269, 305] on icon at bounding box center [1263, 309] width 16 height 16
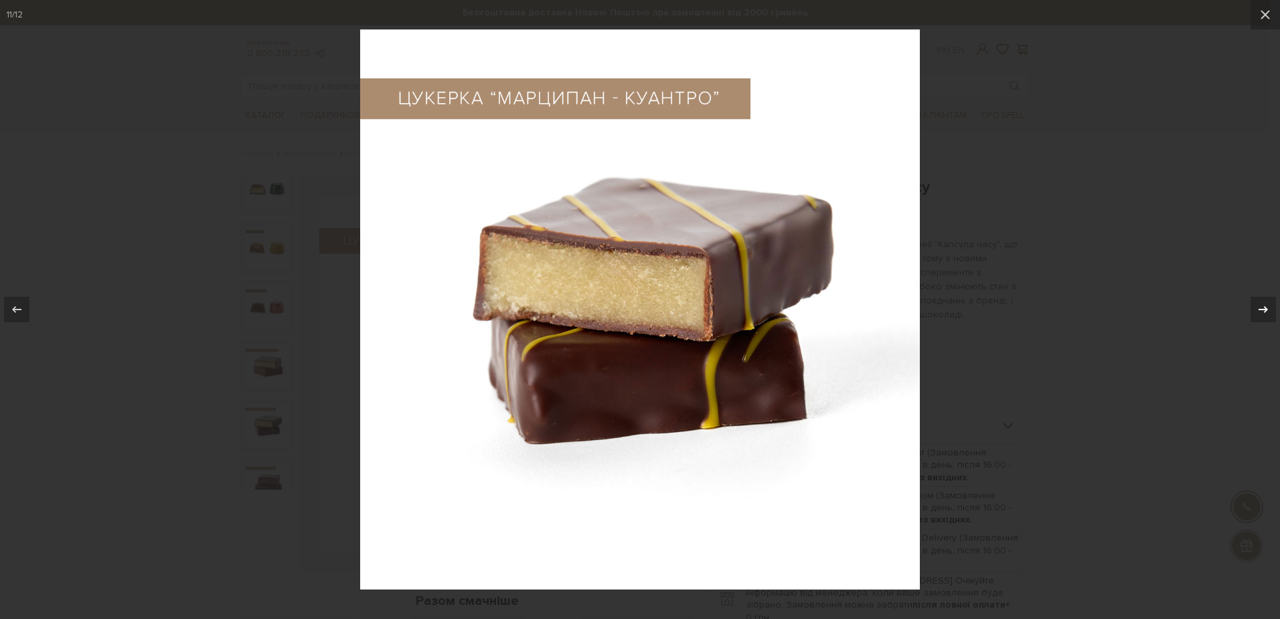
click at [1269, 305] on div "11 / 12" at bounding box center [640, 309] width 1280 height 619
click at [1267, 307] on icon at bounding box center [1263, 309] width 16 height 16
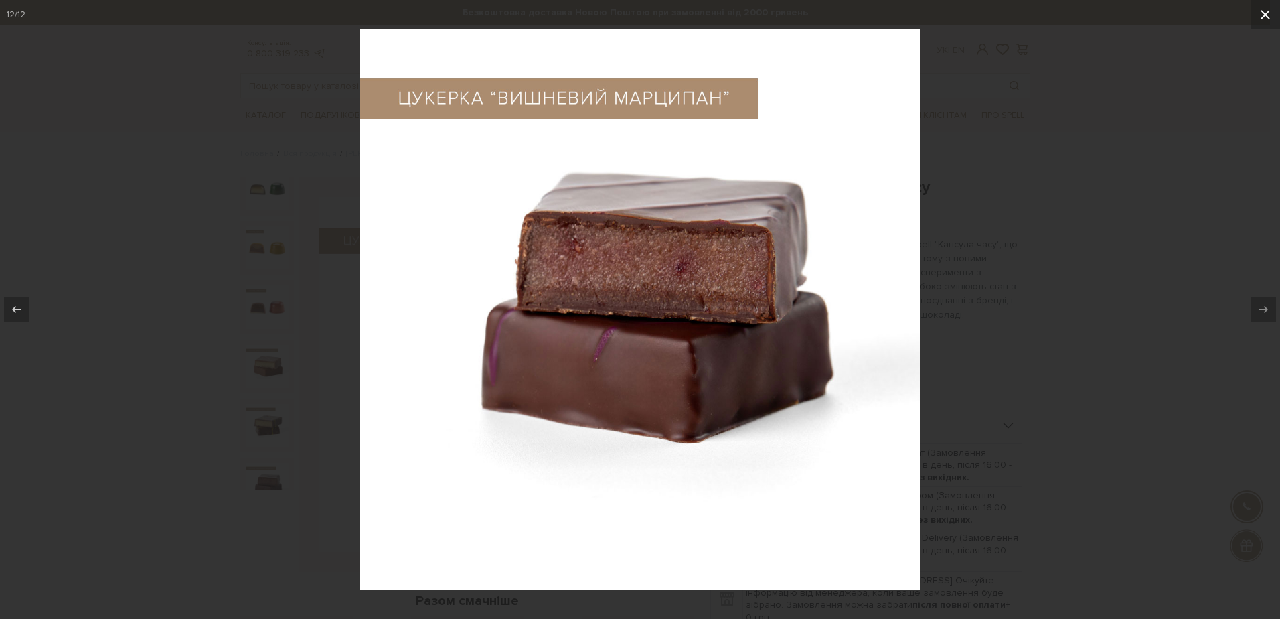
click at [1265, 19] on icon at bounding box center [1265, 15] width 16 height 16
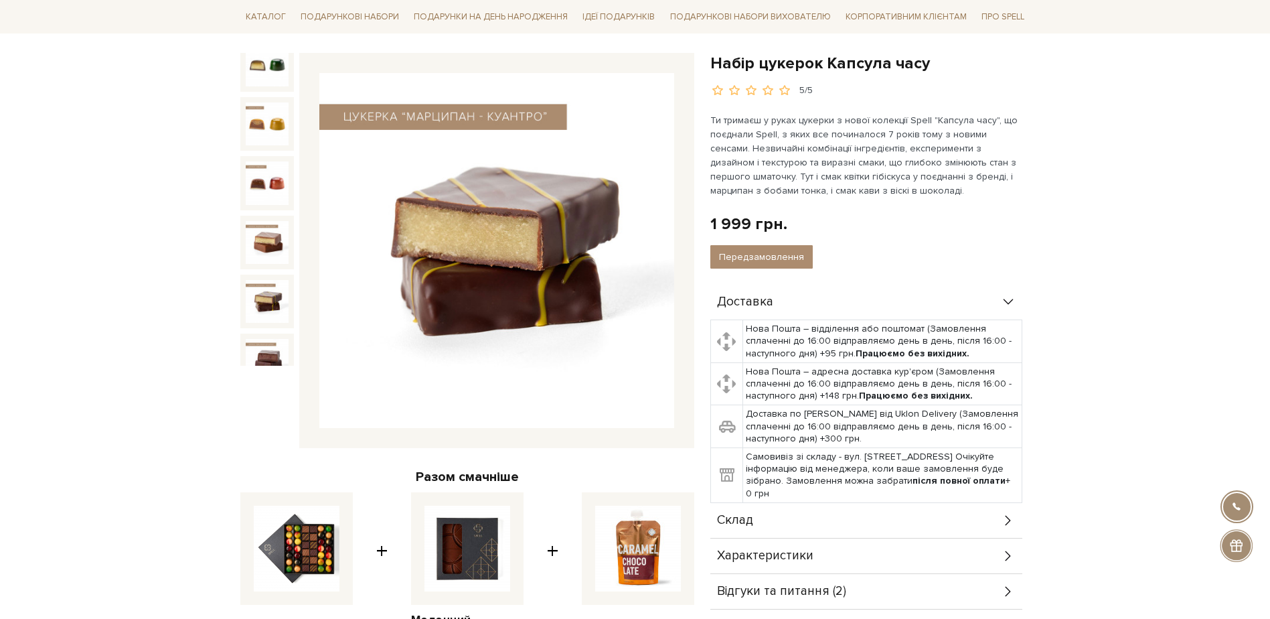
scroll to position [201, 0]
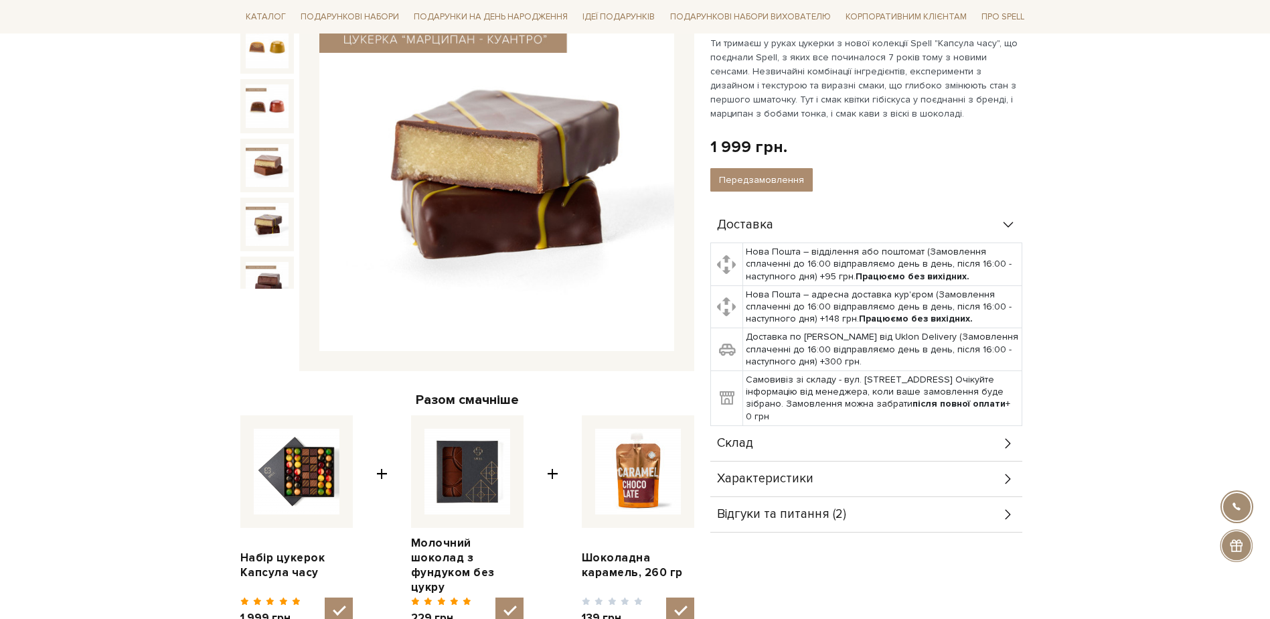
click at [849, 448] on div "Склад" at bounding box center [866, 443] width 312 height 35
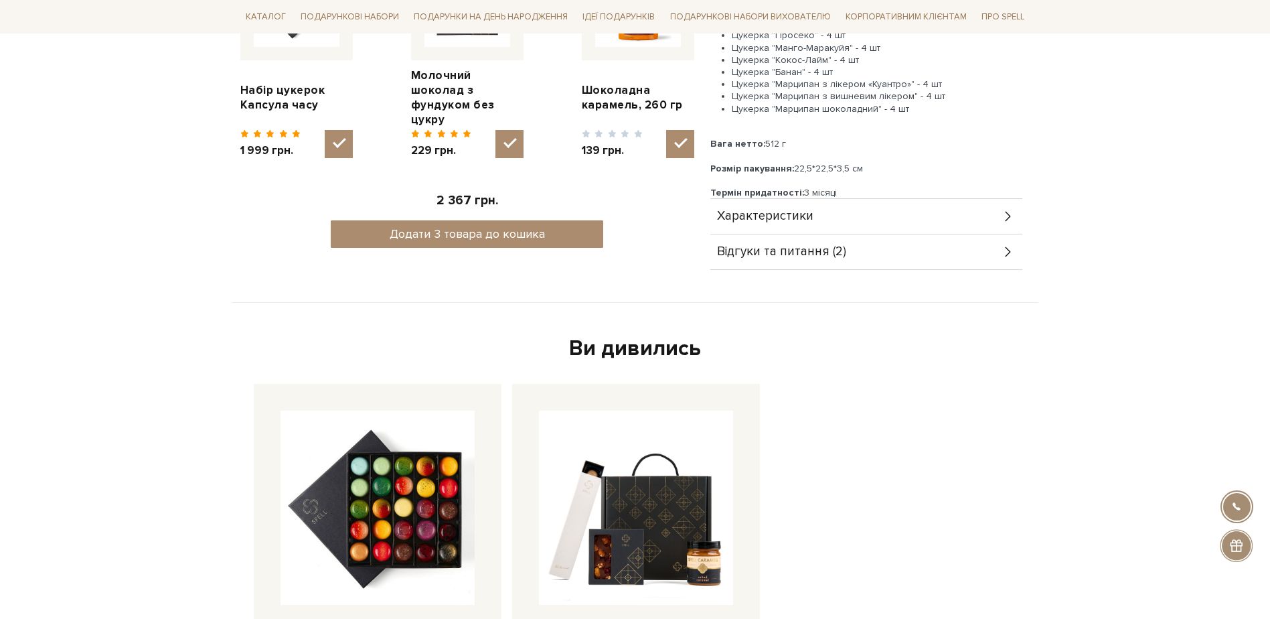
scroll to position [670, 0]
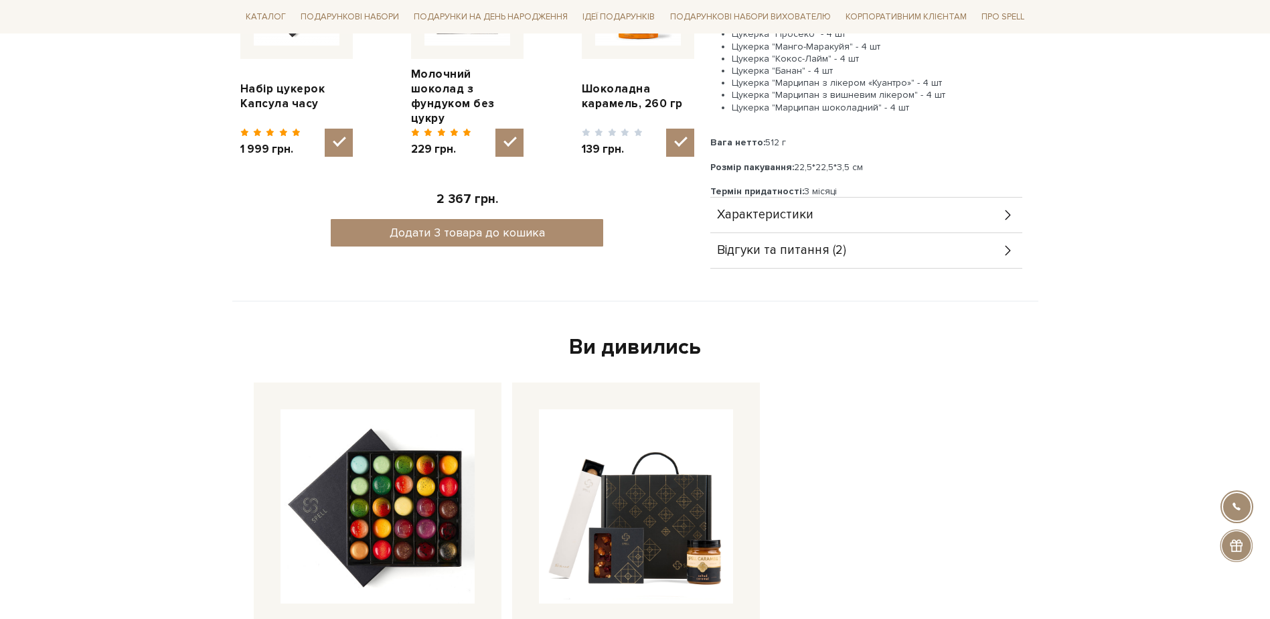
click at [789, 250] on span "Відгуки та питання (2)" at bounding box center [781, 250] width 129 height 12
